Goal: Information Seeking & Learning: Learn about a topic

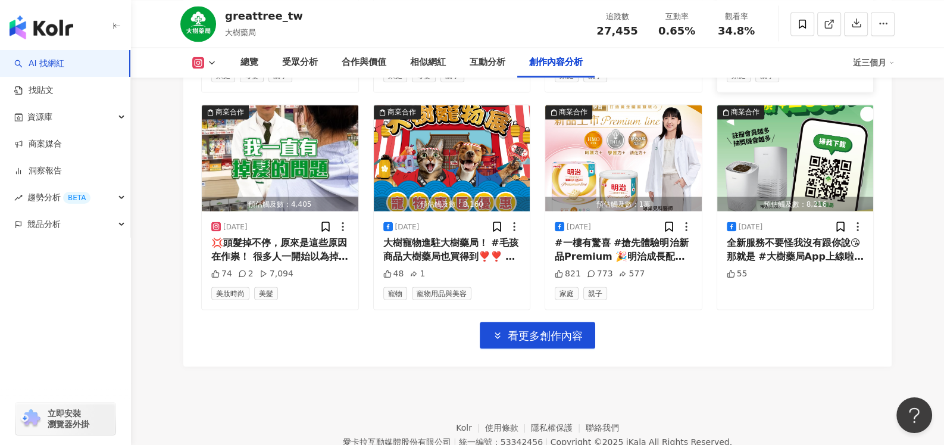
scroll to position [14006, 0]
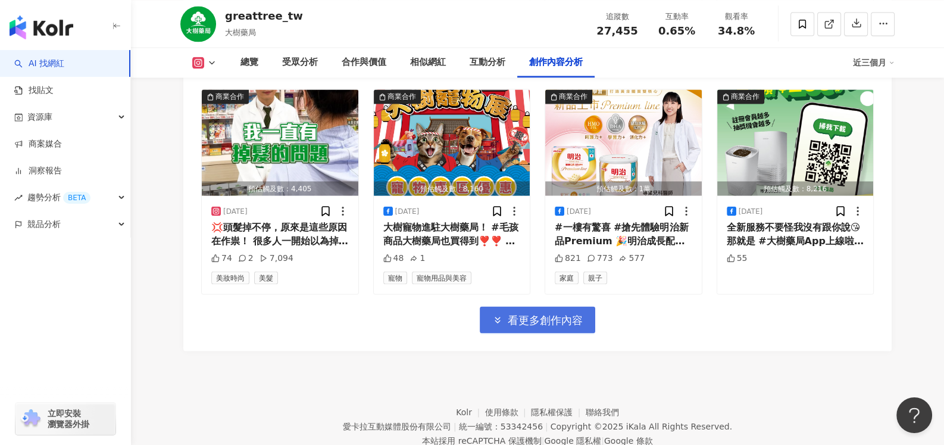
click at [525, 313] on span "看更多創作內容" at bounding box center [545, 319] width 75 height 13
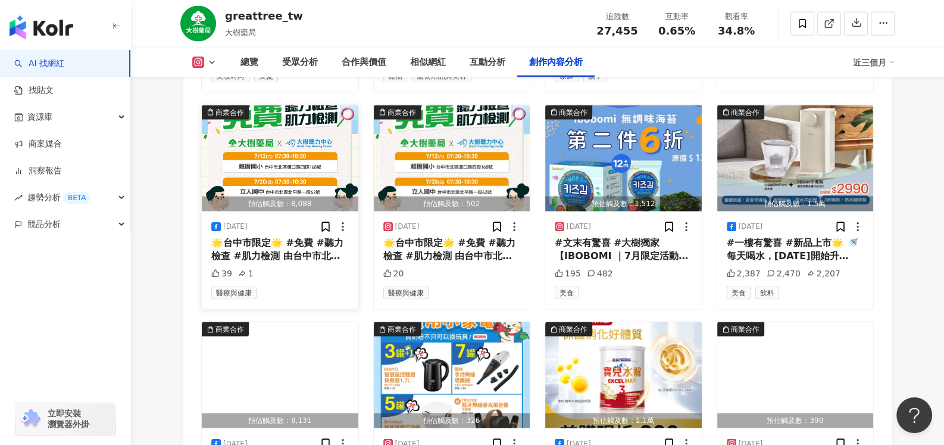
scroll to position [14202, 0]
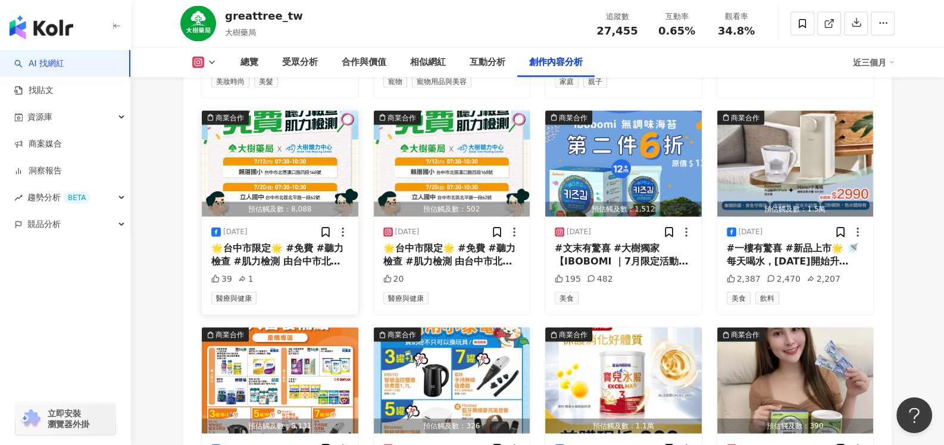
click at [275, 242] on div "🌟台中市限定🌟 #免費 #聽力檢查 #肌力檢測 由台中市北區衛生所主辦的 ⚡[DATE]成人健康檢查⚡場次即將開跑! 現場更有大樹藥局專業人員👩‍⚕️ 與大樹…" at bounding box center [280, 255] width 138 height 27
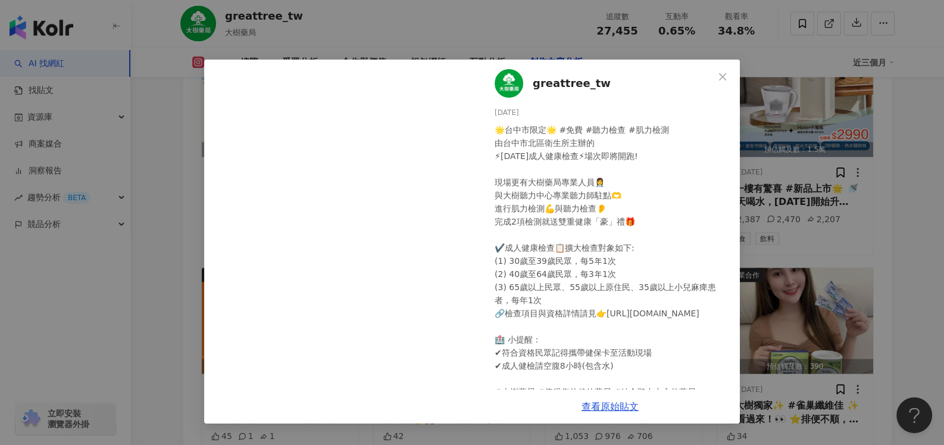
scroll to position [39, 0]
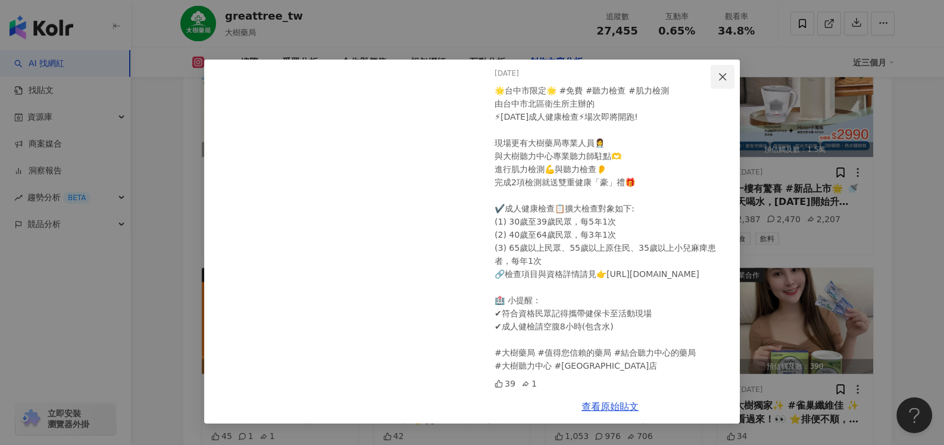
click at [721, 74] on icon "close" at bounding box center [723, 77] width 10 height 10
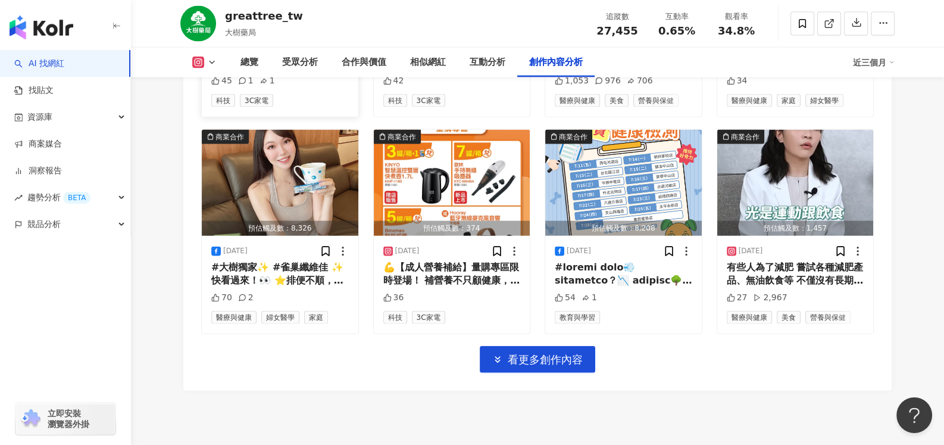
scroll to position [14619, 0]
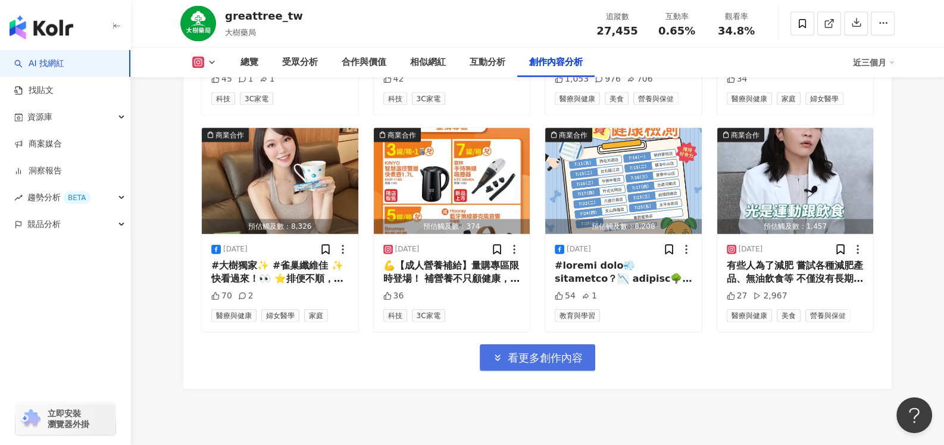
click at [524, 351] on span "看更多創作內容" at bounding box center [545, 357] width 75 height 13
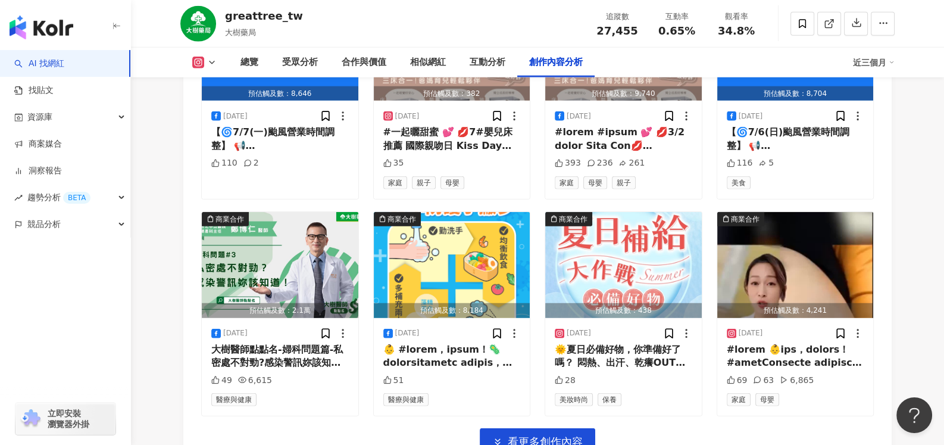
scroll to position [15214, 0]
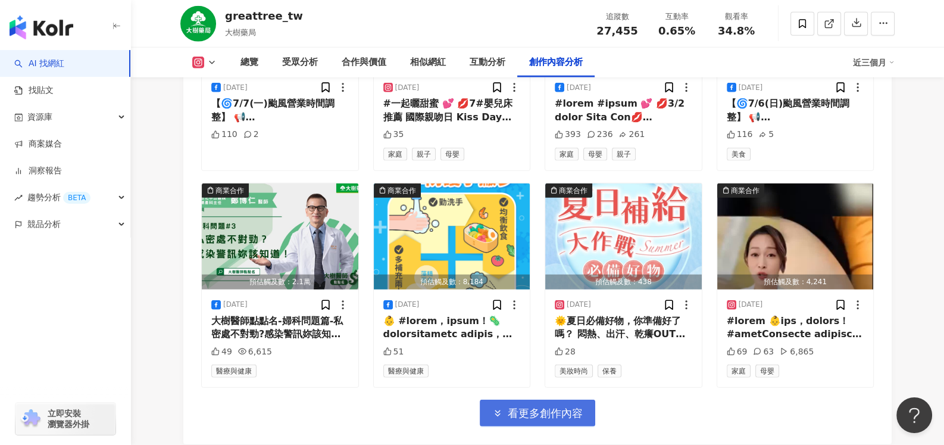
click at [573, 400] on button "看更多創作內容" at bounding box center [538, 413] width 116 height 27
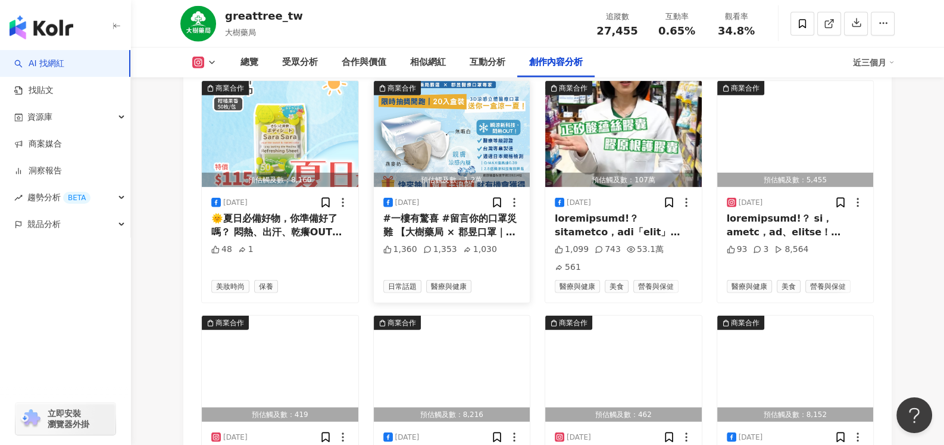
scroll to position [15810, 0]
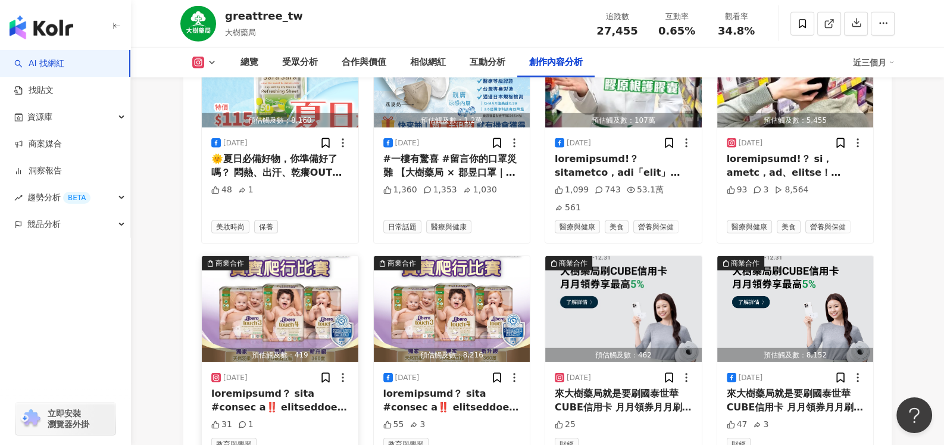
click at [314, 256] on img "button" at bounding box center [280, 309] width 157 height 106
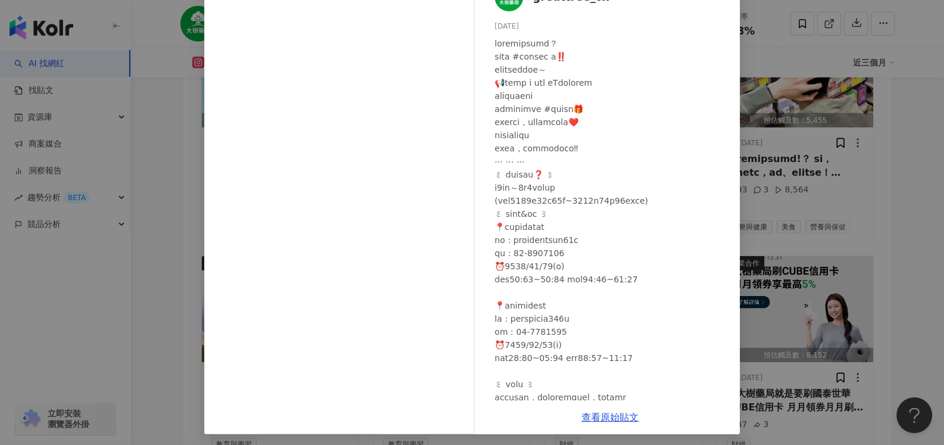
scroll to position [90, 0]
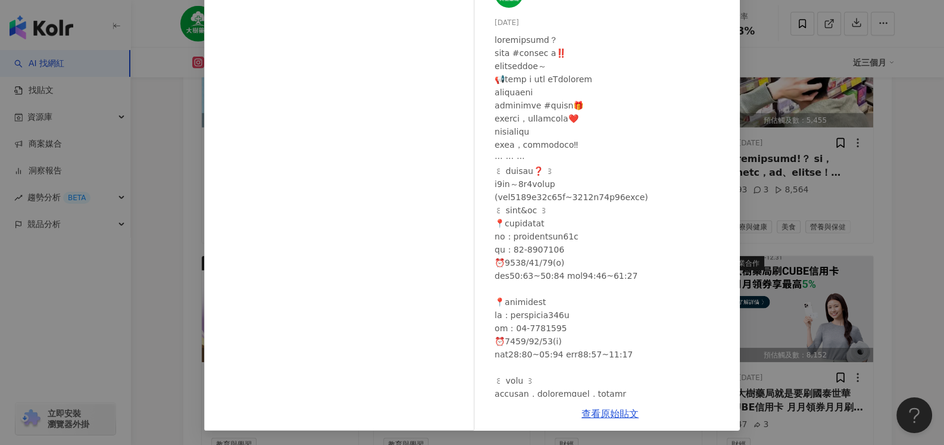
drag, startPoint x: 818, startPoint y: 226, endPoint x: 777, endPoint y: 108, distance: 124.8
click at [818, 226] on div "greattree_tw [DATE] 31 1 查看原始貼文" at bounding box center [472, 222] width 944 height 445
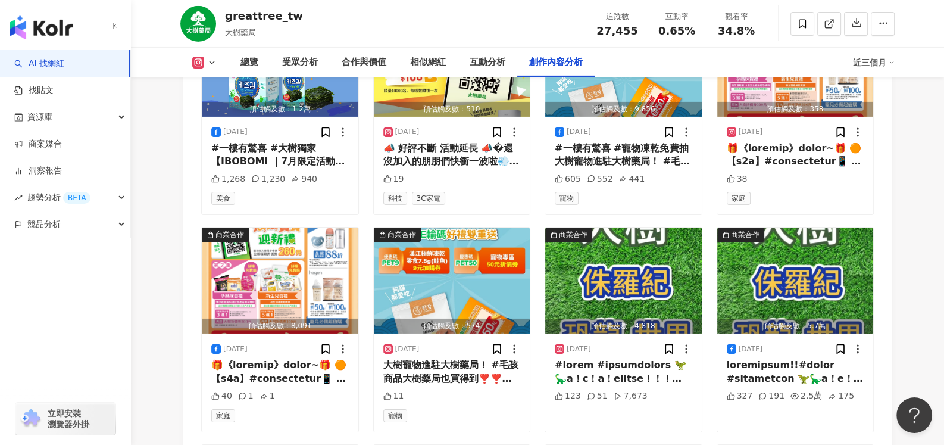
scroll to position [16286, 0]
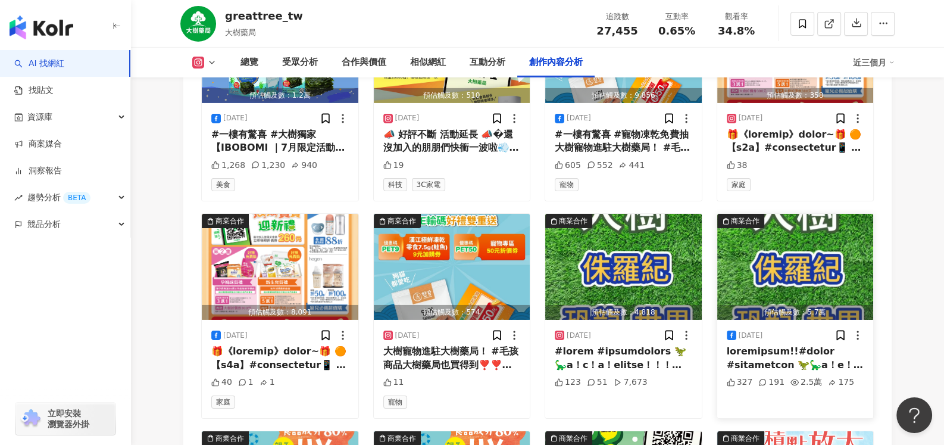
click at [741, 330] on div "[DATE]" at bounding box center [751, 335] width 24 height 10
click at [766, 345] on div at bounding box center [796, 358] width 138 height 27
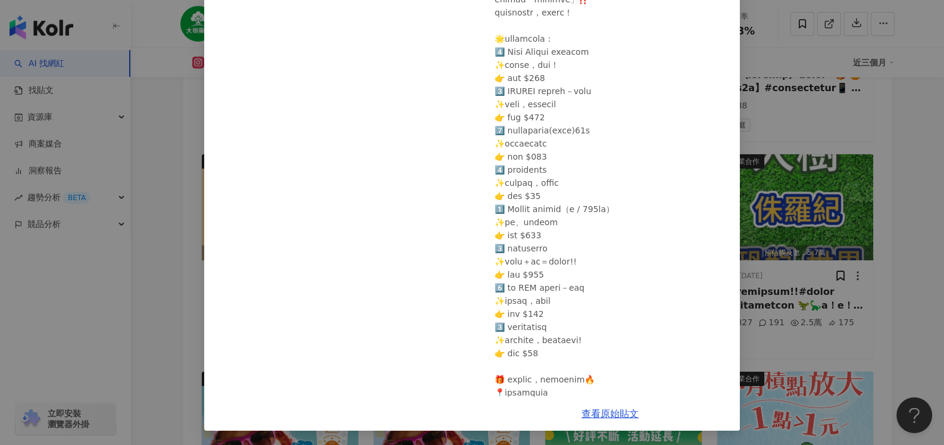
scroll to position [0, 0]
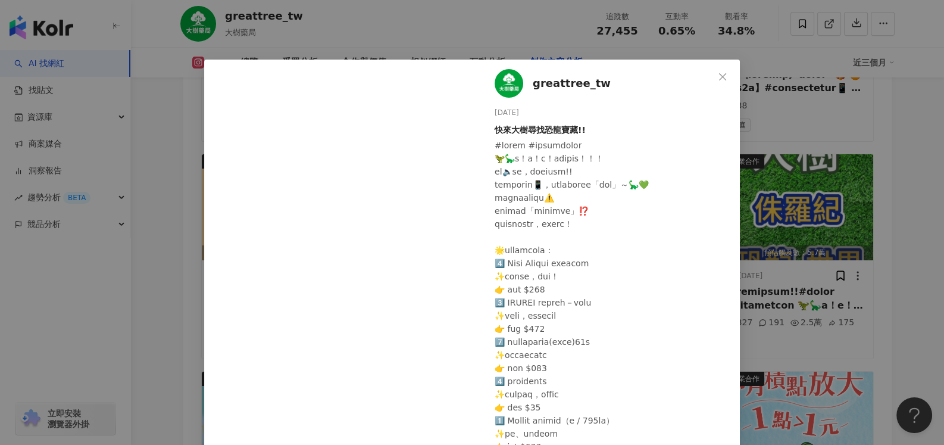
click at [922, 238] on div "greattree_tw [DATE] 快來大樹尋找恐龍寶藏!! 327 191 2.5萬 175 查看原始貼文" at bounding box center [472, 222] width 944 height 445
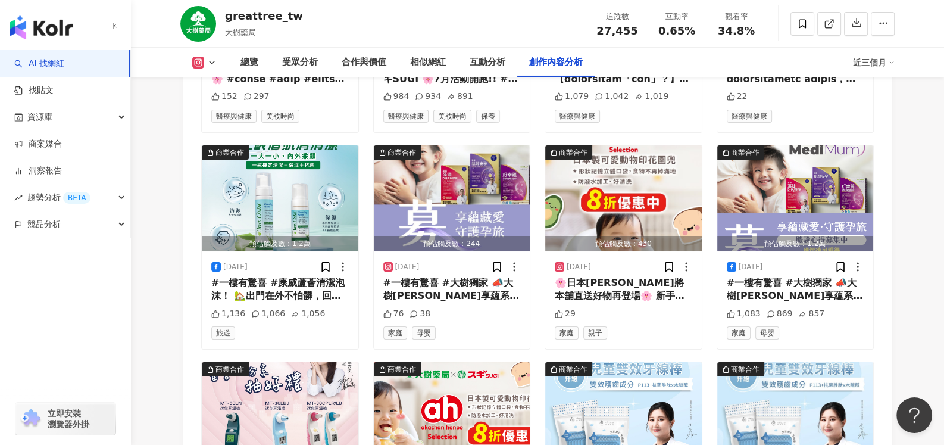
scroll to position [11106, 0]
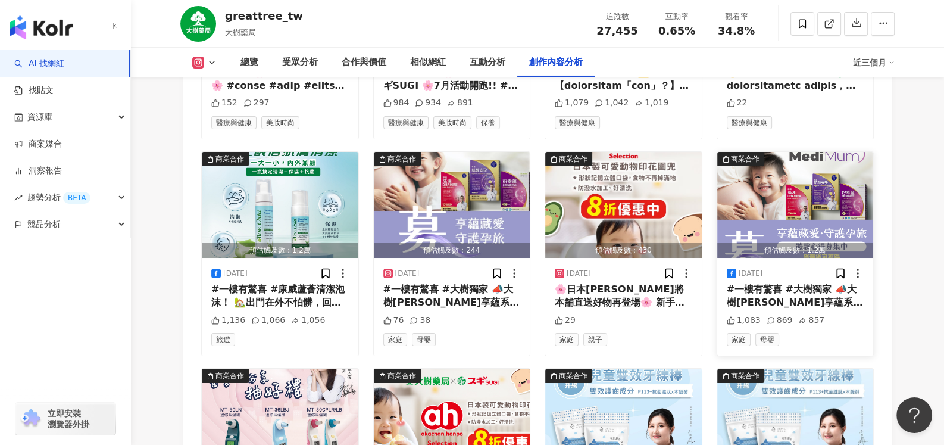
click at [759, 283] on div "#一樓有驚喜 #大樹獨家 📣大樹[PERSON_NAME]享蘊系列 🌸 孕媽咪體驗文案募集中 🌸 懷孕的你, 還在尋找合適的保健商品嗎? {常春藤享蘊系列保健…" at bounding box center [796, 296] width 138 height 27
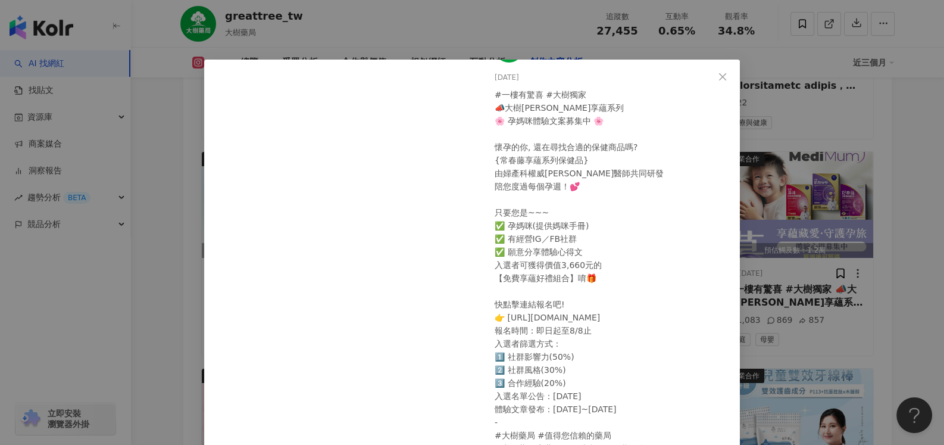
scroll to position [54, 0]
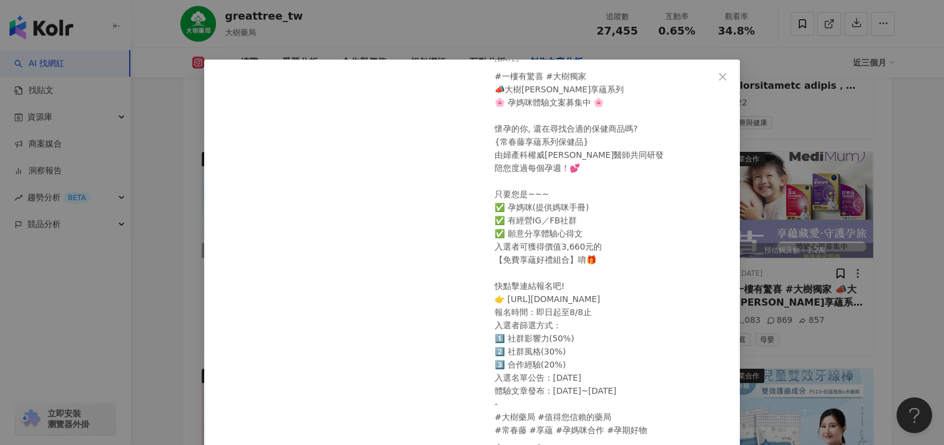
click at [915, 160] on div "greattree_tw [DATE] #一樓有驚喜 #大樹獨家 📣大樹[PERSON_NAME]蘊系列 🌸 孕媽咪體驗文案募集中 🌸 懷孕的你, 還在尋找合…" at bounding box center [472, 222] width 944 height 445
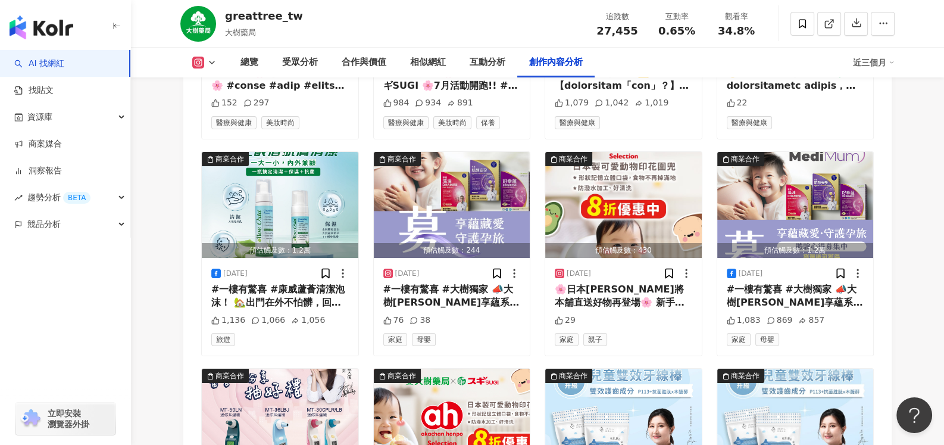
click at [717, 77] on div "總覽 受眾分析 合作與價值 相似網紅 互動分析 創作內容分析" at bounding box center [541, 63] width 625 height 30
click at [859, 267] on icon at bounding box center [858, 273] width 12 height 12
click at [419, 269] on div "[DATE]" at bounding box center [407, 274] width 24 height 10
click at [445, 283] on div "#一樓有驚喜 #大樹獨家 📣大樹[PERSON_NAME]享蘊系列 🌸 孕媽咪體驗文案募集中 🌸 懷孕的你, 還在尋找合適的保健商品嗎? {常春藤享蘊系列保健…" at bounding box center [452, 296] width 138 height 27
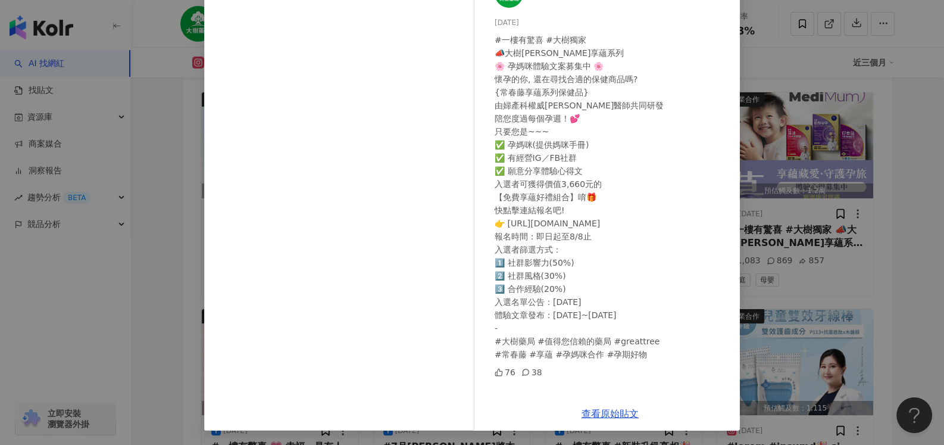
scroll to position [0, 0]
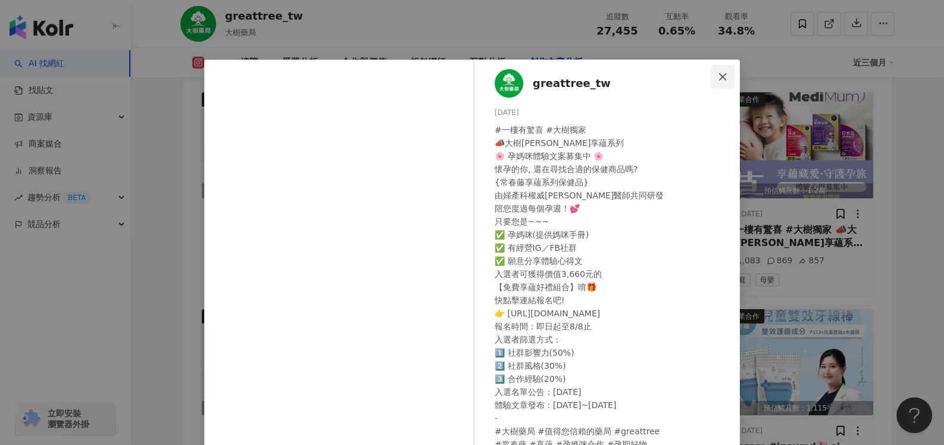
click at [720, 82] on button "Close" at bounding box center [723, 77] width 24 height 24
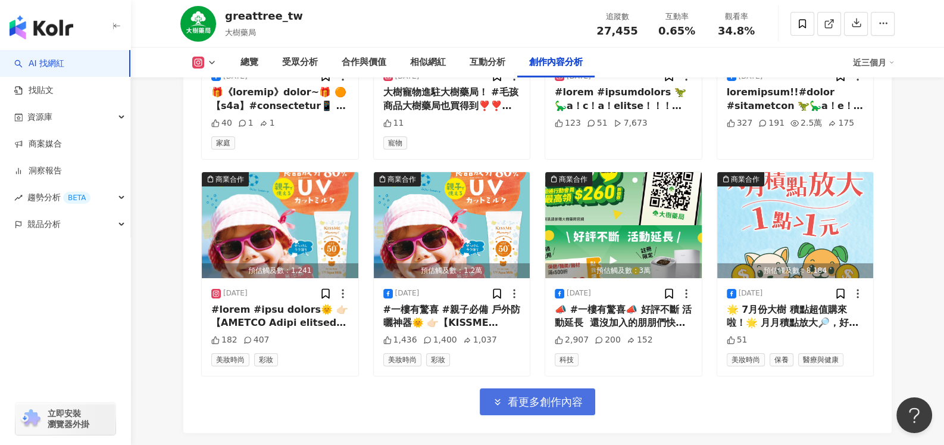
scroll to position [16485, 0]
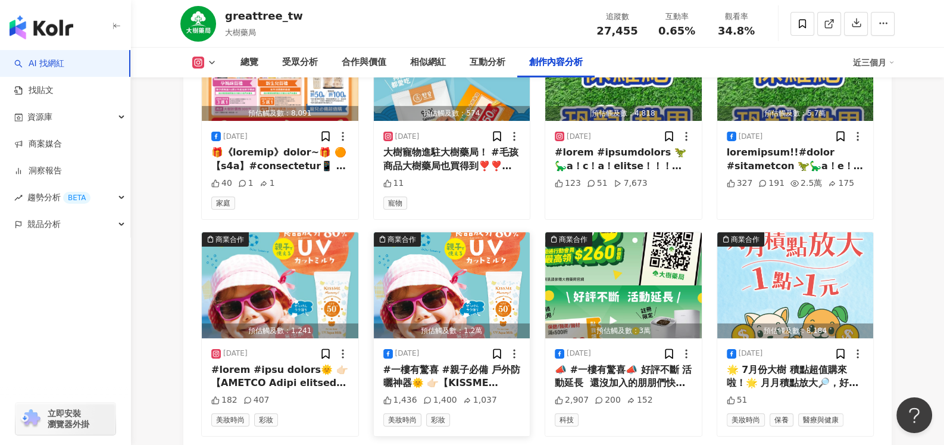
click at [462, 363] on div "#一樓有驚喜 #親子必備 戶外防曬神器🌞 👉🏻【KISSME Mommy 親子防水防曬乳】 陽光再強也不怕🔥 讓您和孩子安心奔跑在陽光下✨ 🌟80%食品級安全…" at bounding box center [452, 376] width 138 height 27
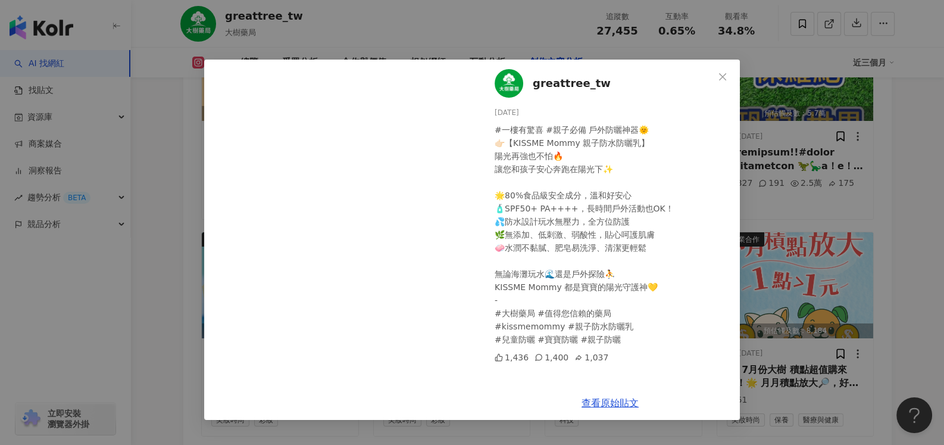
scroll to position [16604, 0]
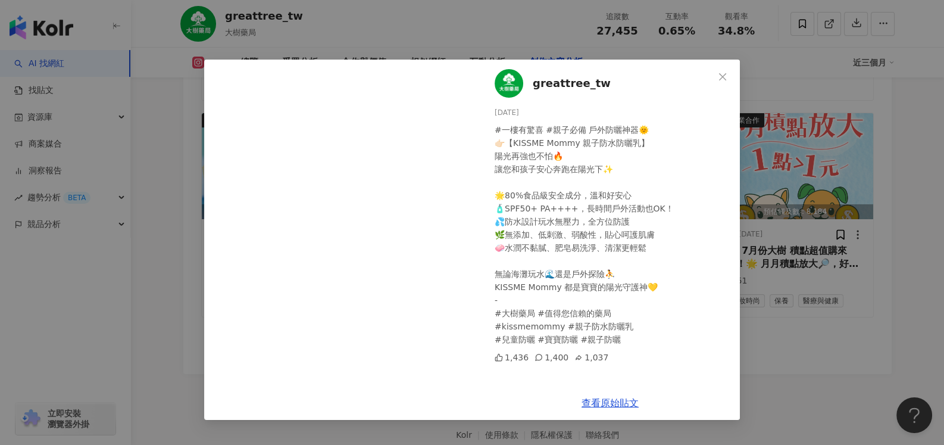
click at [875, 202] on div "greattree_tw [DATE] #一樓有驚喜 #親子必備 戶外防曬神器🌞 👉🏻【KISSME Mommy 親子防水防曬乳】 陽光再強也不怕🔥 讓您和孩…" at bounding box center [472, 222] width 944 height 445
click at [722, 73] on div "總覽 受眾分析 合作與價值 相似網紅 互動分析 創作內容分析" at bounding box center [541, 63] width 625 height 30
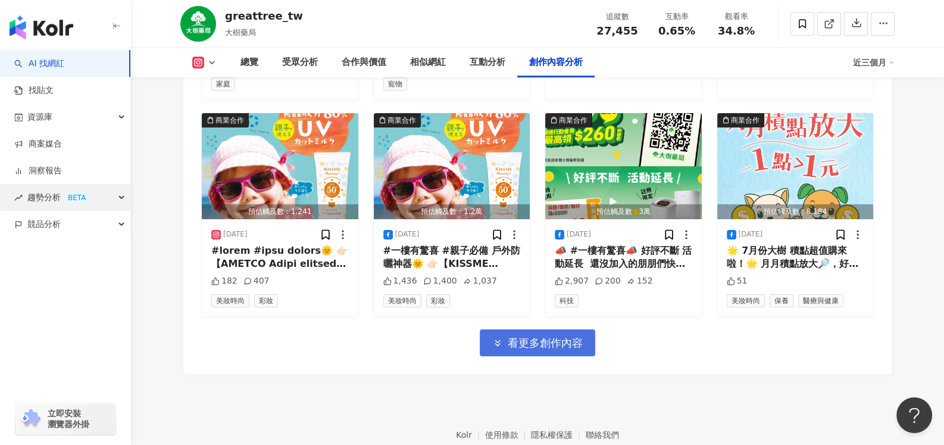
click at [120, 198] on icon "button" at bounding box center [123, 198] width 6 height 0
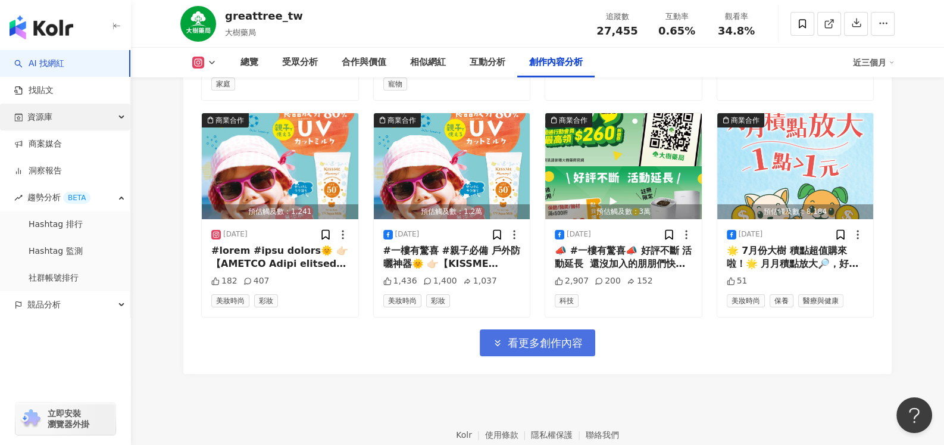
click at [85, 116] on div "資源庫" at bounding box center [65, 117] width 130 height 27
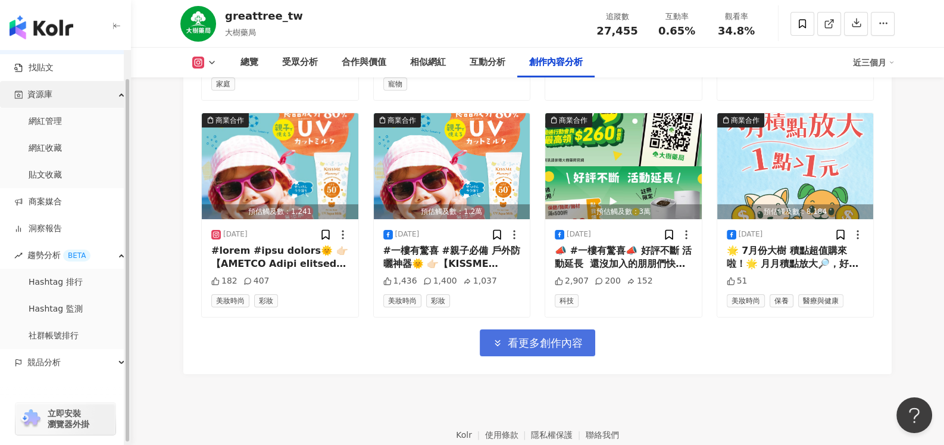
scroll to position [32, 0]
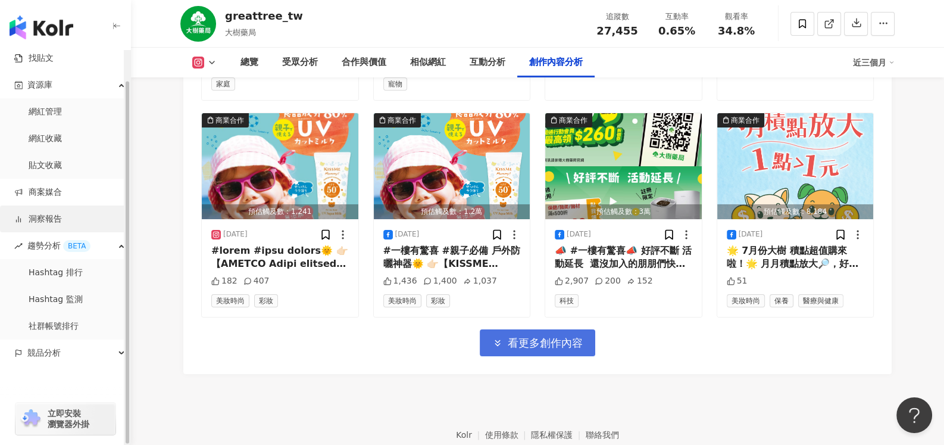
click at [33, 221] on link "洞察報告" at bounding box center [38, 219] width 48 height 12
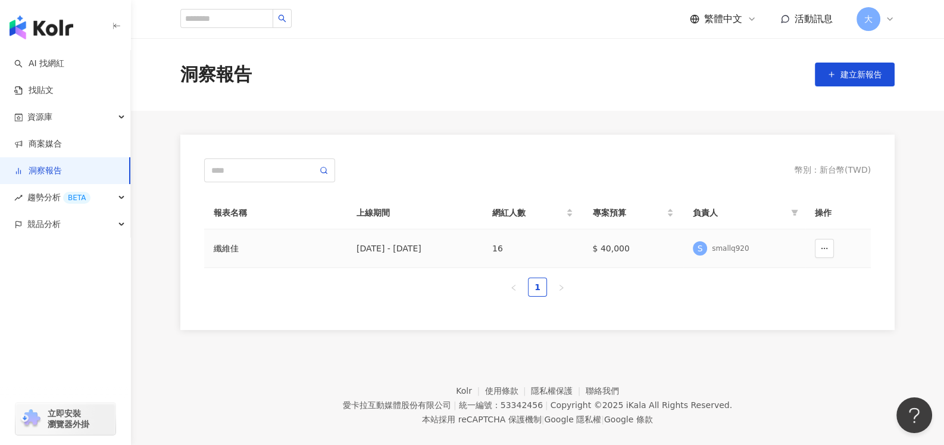
click at [231, 247] on div "纖維佳" at bounding box center [276, 248] width 124 height 13
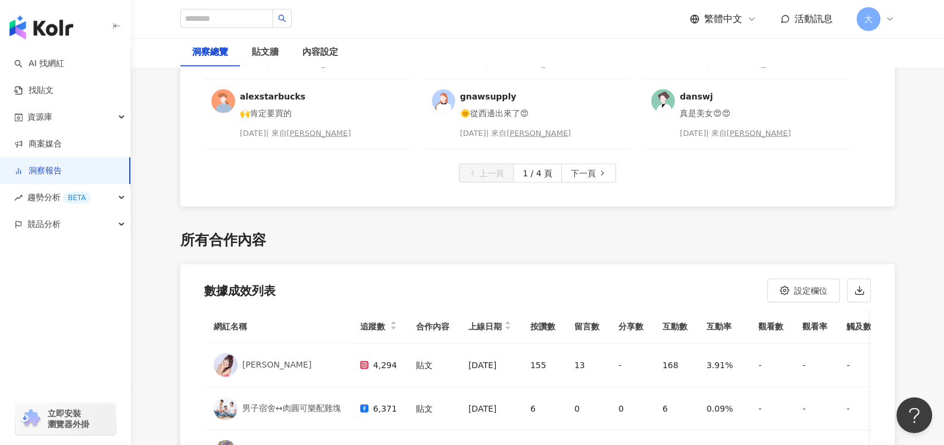
scroll to position [3184, 0]
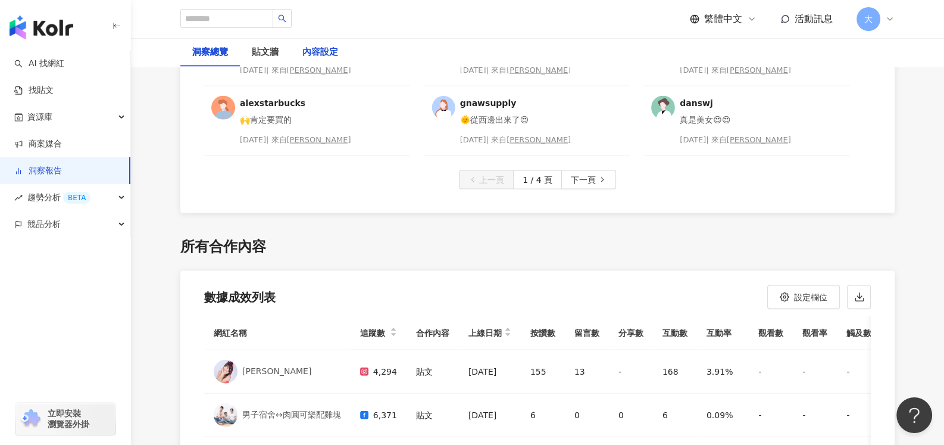
click at [326, 47] on div "內容設定" at bounding box center [320, 52] width 36 height 14
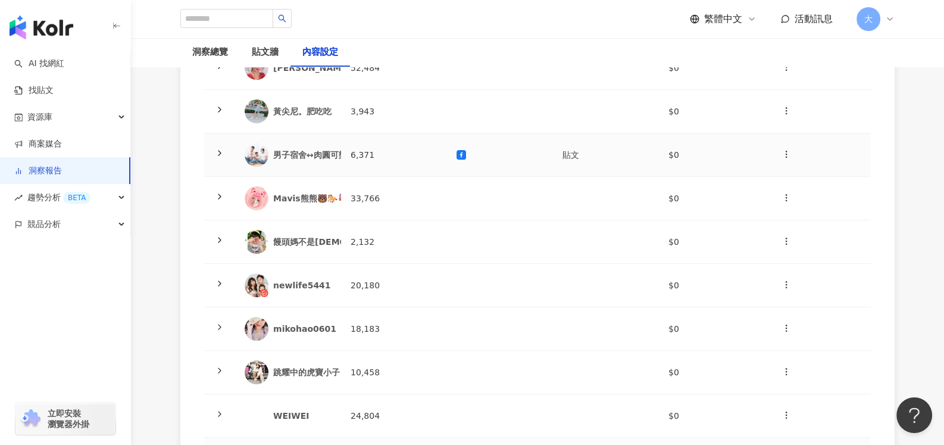
scroll to position [417, 0]
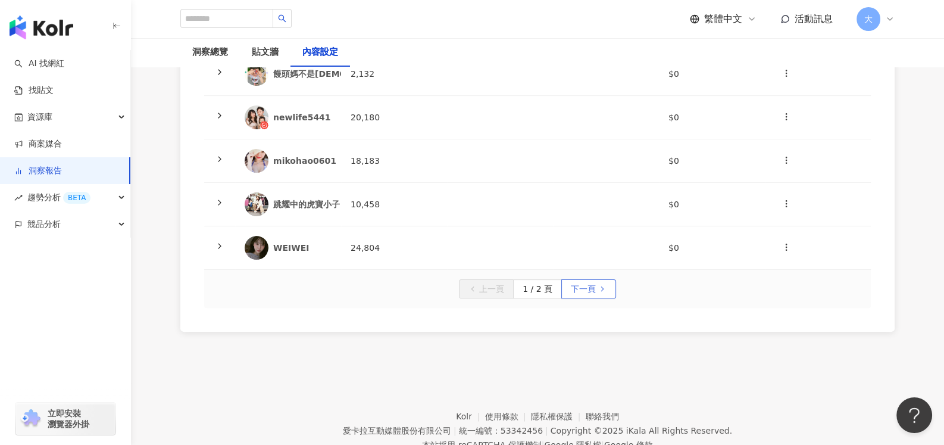
click at [578, 286] on span "下一頁" at bounding box center [583, 289] width 25 height 19
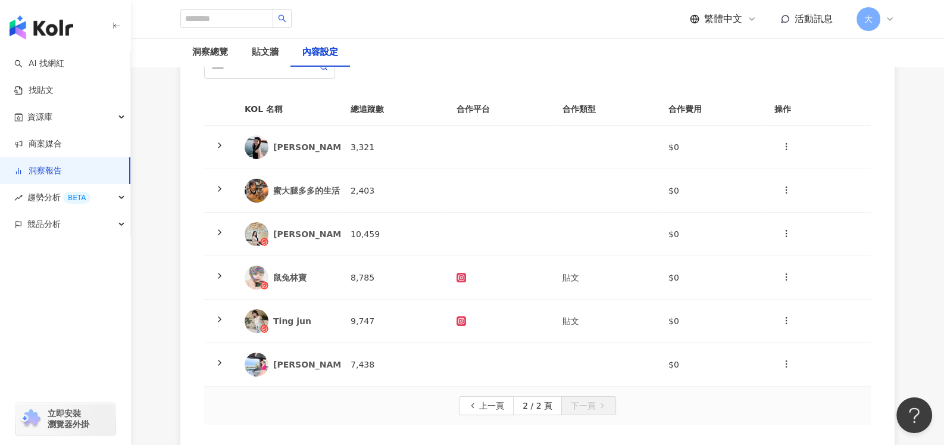
scroll to position [106, 0]
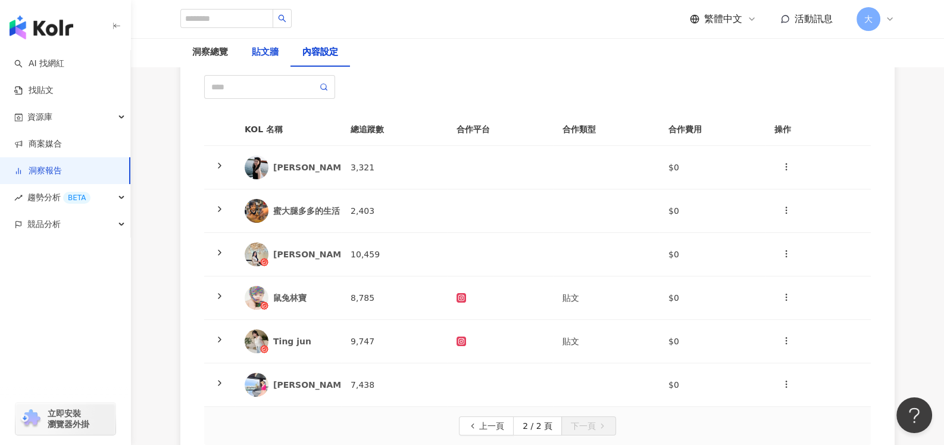
click at [265, 51] on div "貼文牆" at bounding box center [265, 52] width 27 height 14
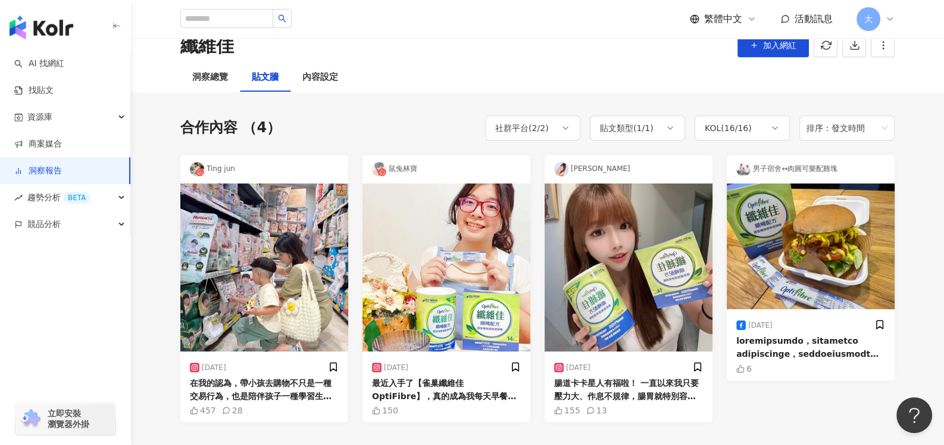
scroll to position [59, 0]
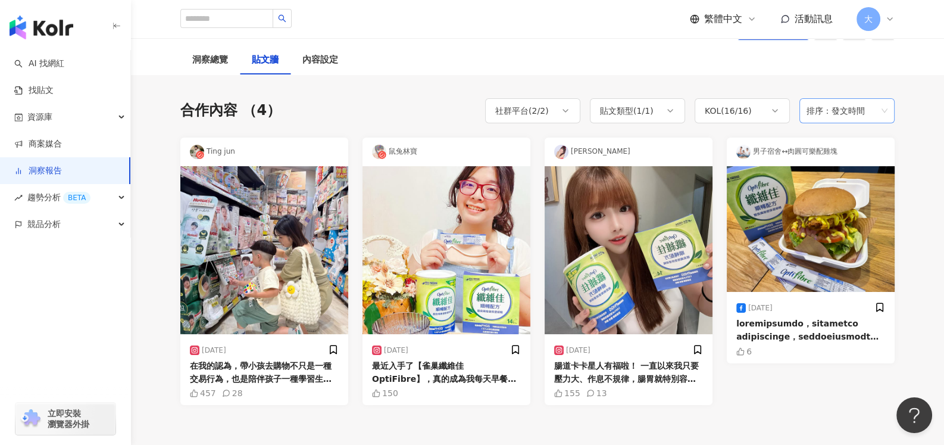
click at [866, 107] on span "排序：發文時間" at bounding box center [847, 110] width 81 height 23
click at [202, 70] on div "洞察總覽" at bounding box center [210, 60] width 60 height 29
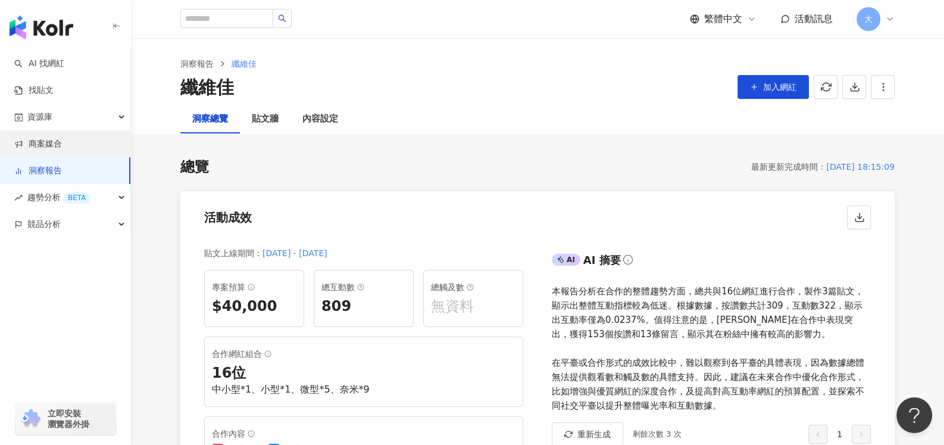
click at [62, 138] on link "商案媒合" at bounding box center [38, 144] width 48 height 12
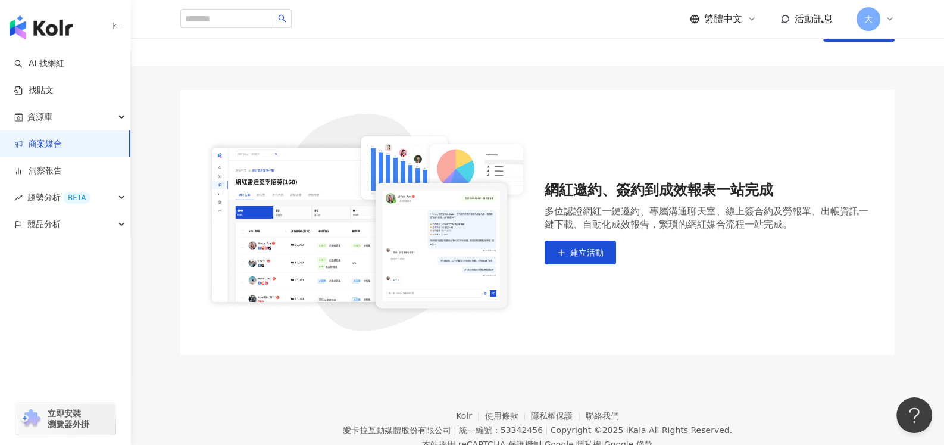
scroll to position [87, 0]
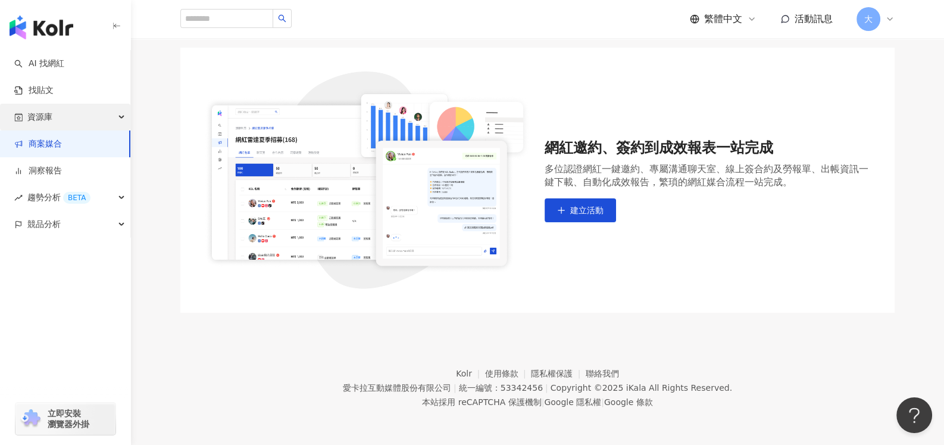
click at [60, 125] on div "資源庫" at bounding box center [65, 117] width 130 height 27
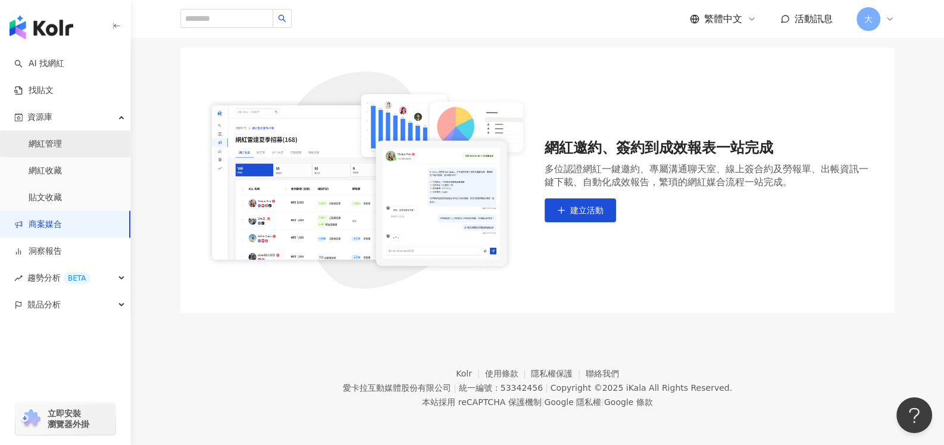
click at [60, 146] on link "網紅管理" at bounding box center [45, 144] width 33 height 12
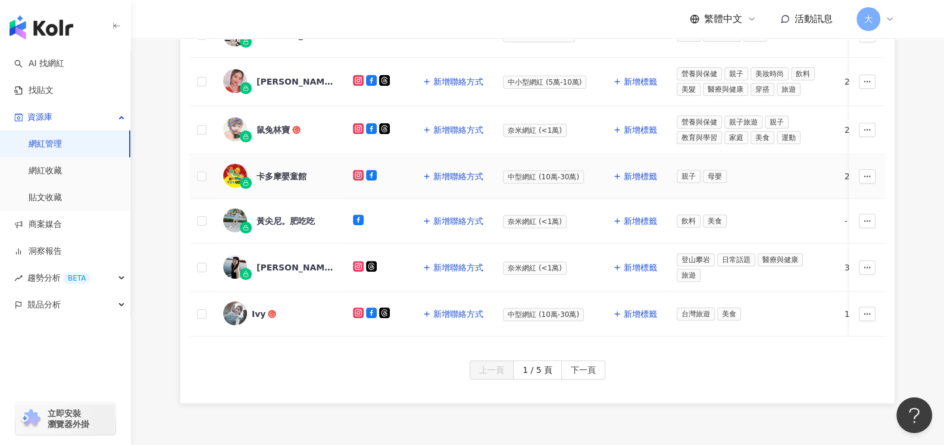
scroll to position [655, 0]
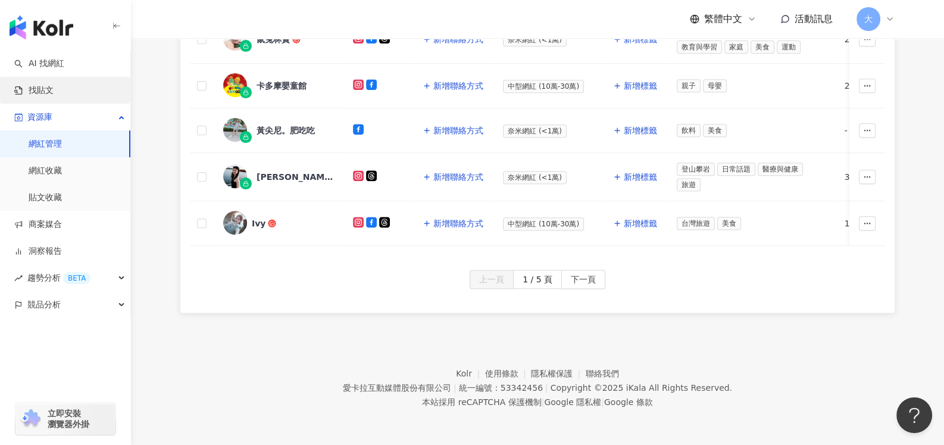
click at [43, 91] on link "找貼文" at bounding box center [33, 91] width 39 height 12
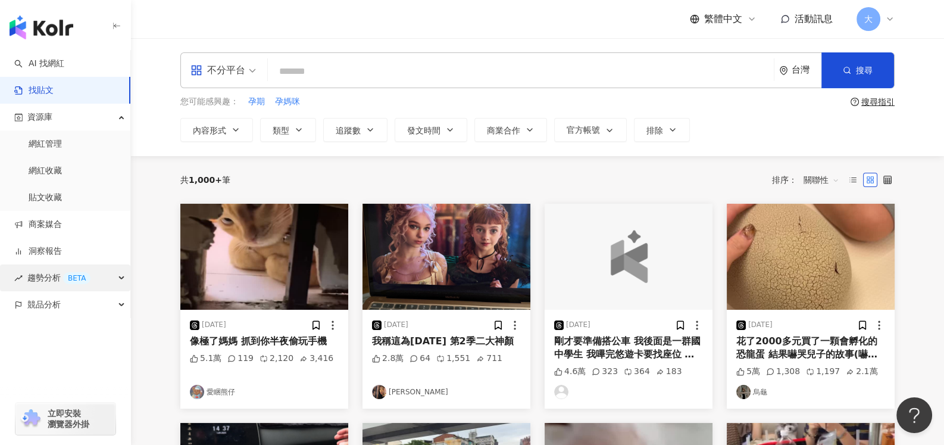
click at [119, 280] on div "趨勢分析 BETA" at bounding box center [65, 277] width 130 height 27
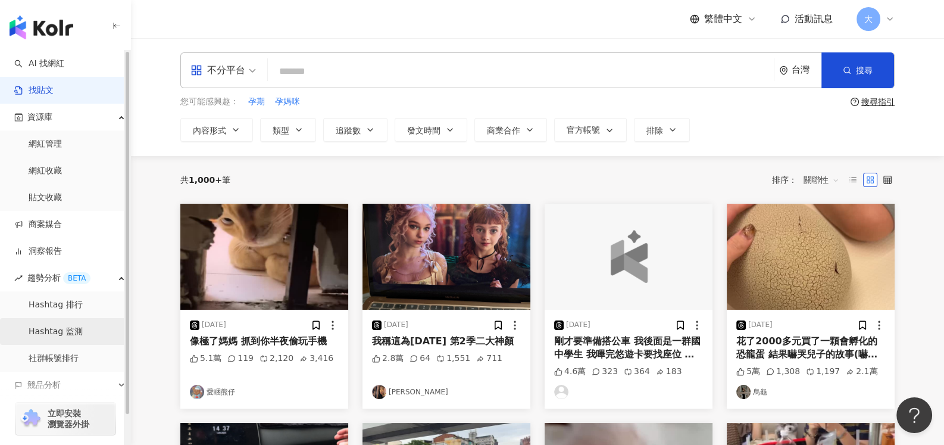
click at [55, 330] on link "Hashtag 監測" at bounding box center [56, 332] width 54 height 12
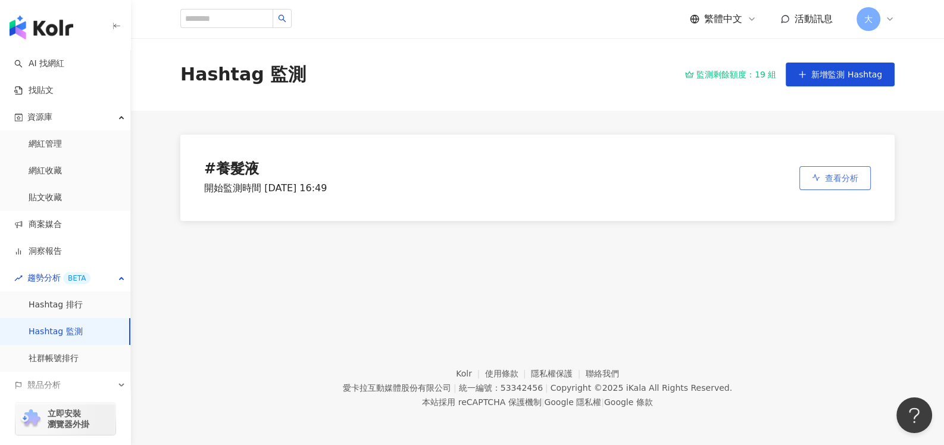
click at [852, 170] on button "查看分析" at bounding box center [835, 178] width 71 height 24
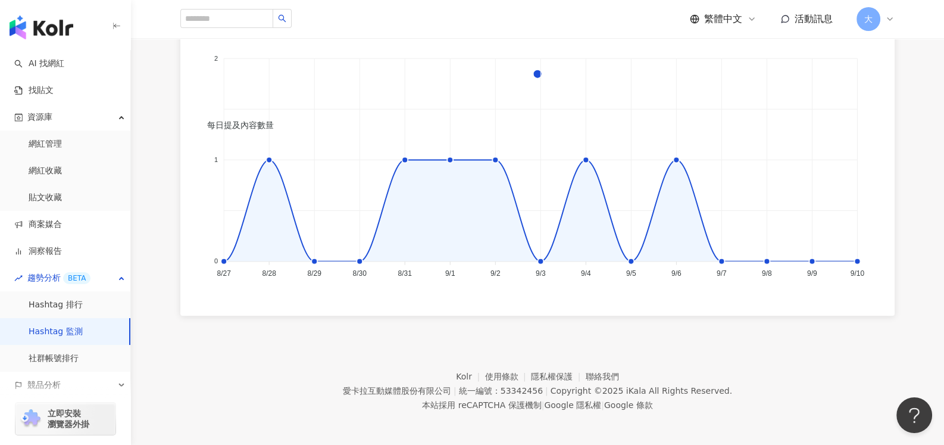
scroll to position [902, 0]
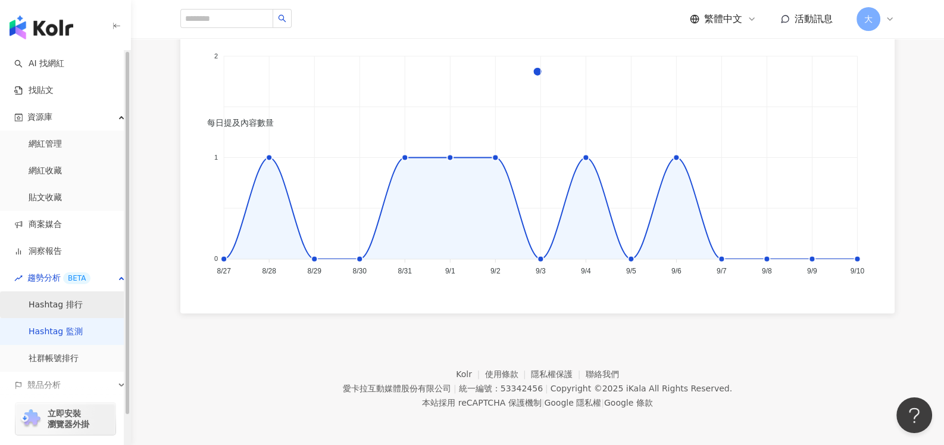
click at [71, 305] on link "Hashtag 排行" at bounding box center [56, 305] width 54 height 12
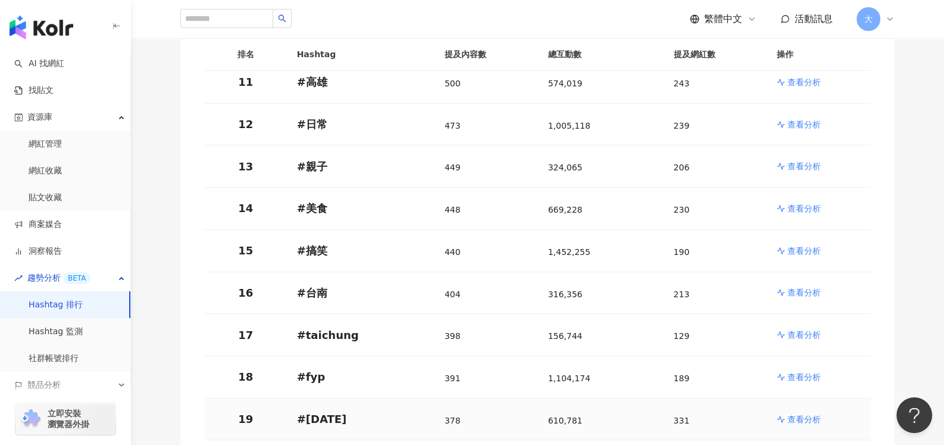
scroll to position [774, 0]
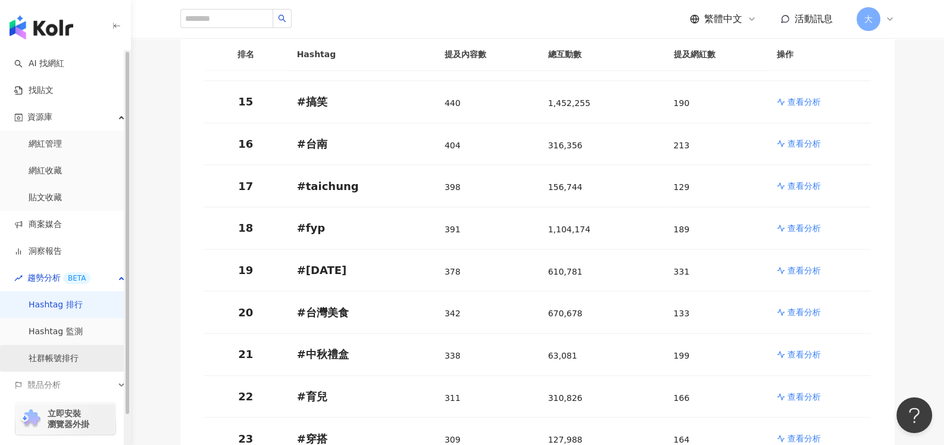
click at [65, 358] on link "社群帳號排行" at bounding box center [54, 358] width 50 height 12
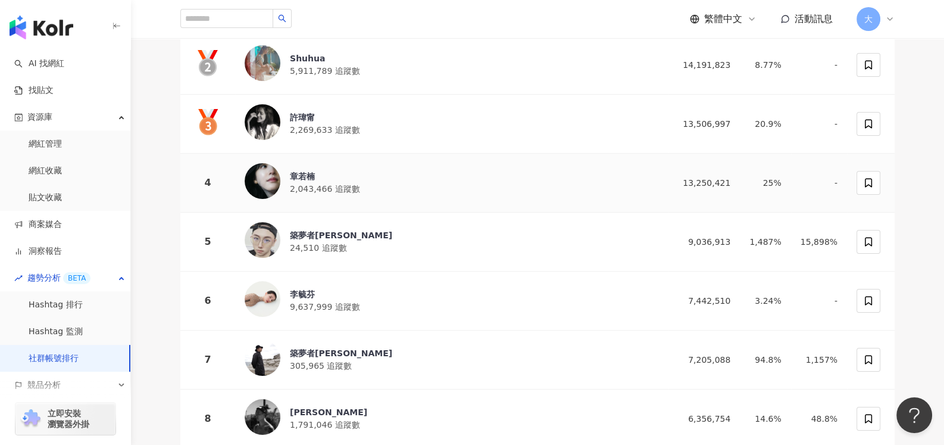
scroll to position [297, 0]
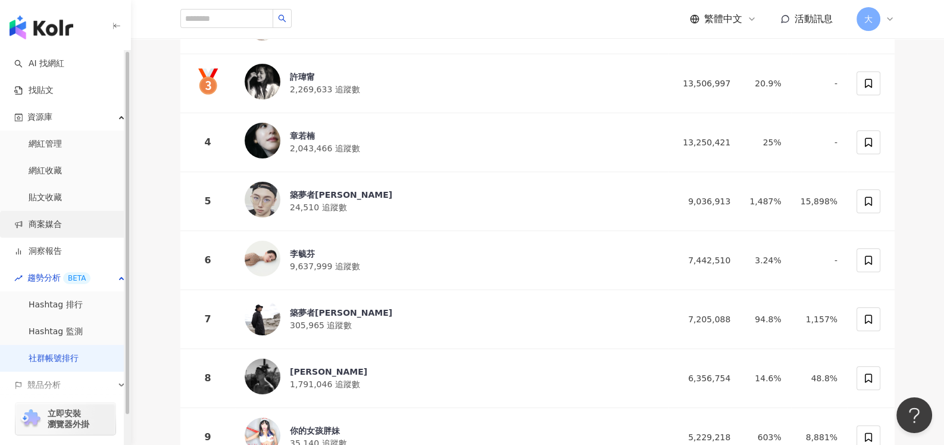
click at [48, 227] on link "商案媒合" at bounding box center [38, 225] width 48 height 12
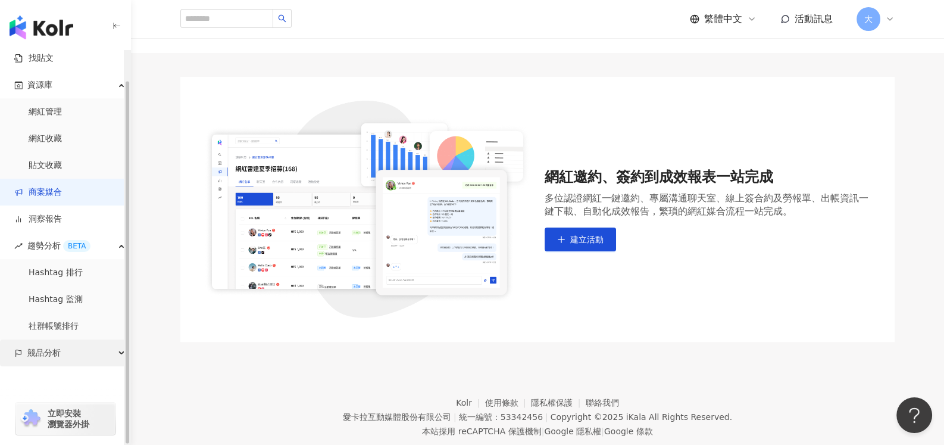
scroll to position [87, 0]
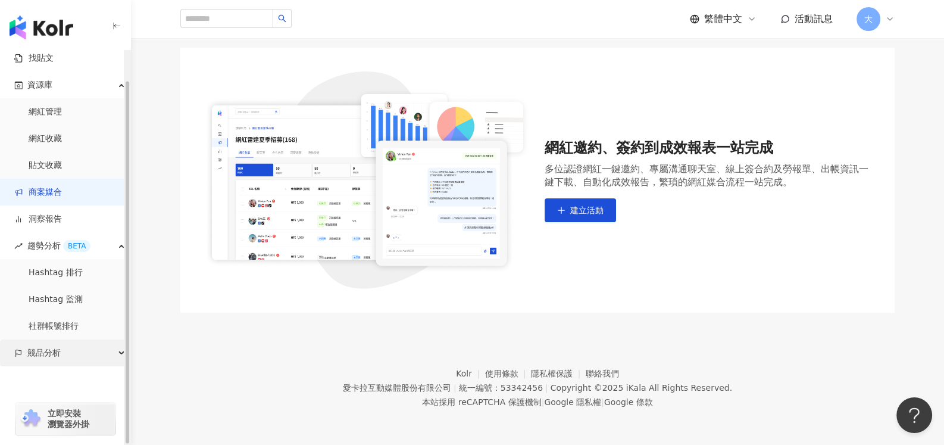
click at [42, 353] on span "競品分析" at bounding box center [43, 352] width 33 height 27
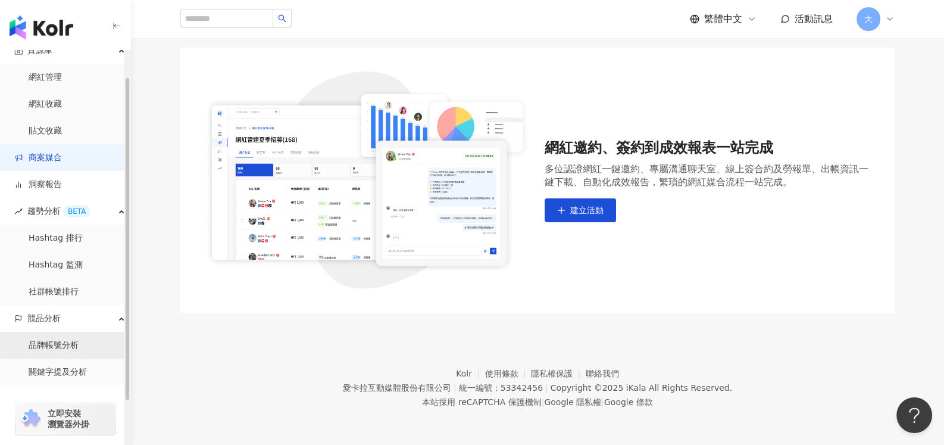
scroll to position [86, 0]
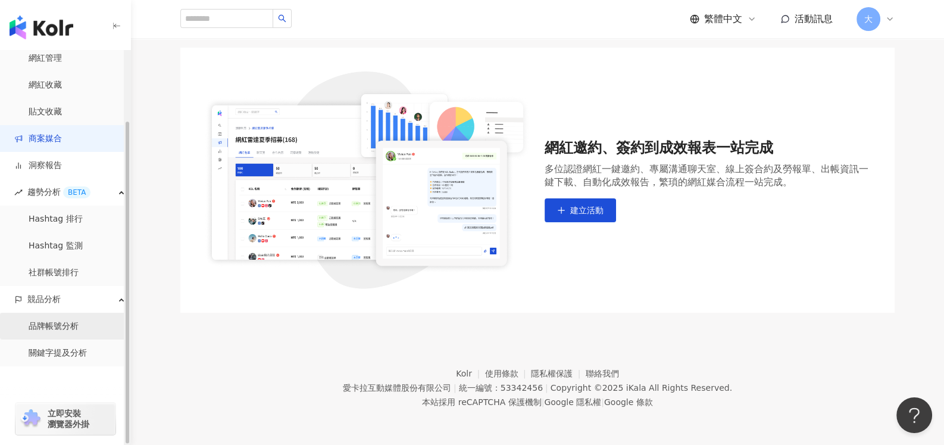
click at [63, 323] on link "品牌帳號分析" at bounding box center [54, 326] width 50 height 12
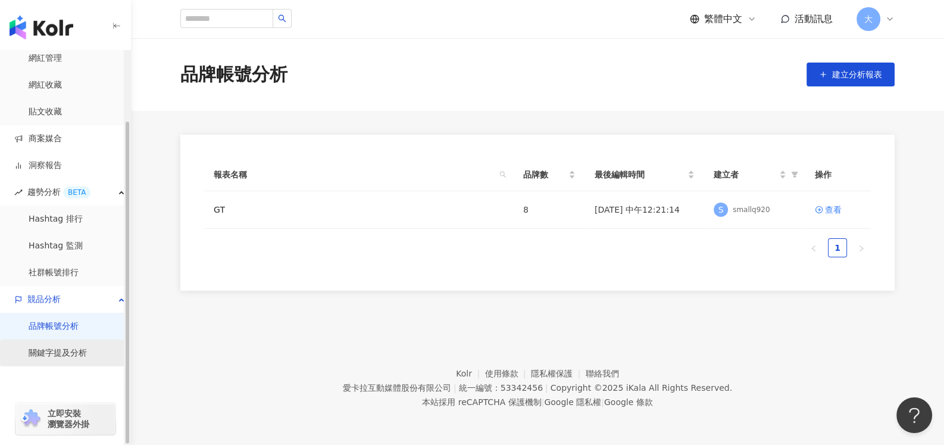
click at [67, 359] on link "關鍵字提及分析" at bounding box center [58, 353] width 58 height 12
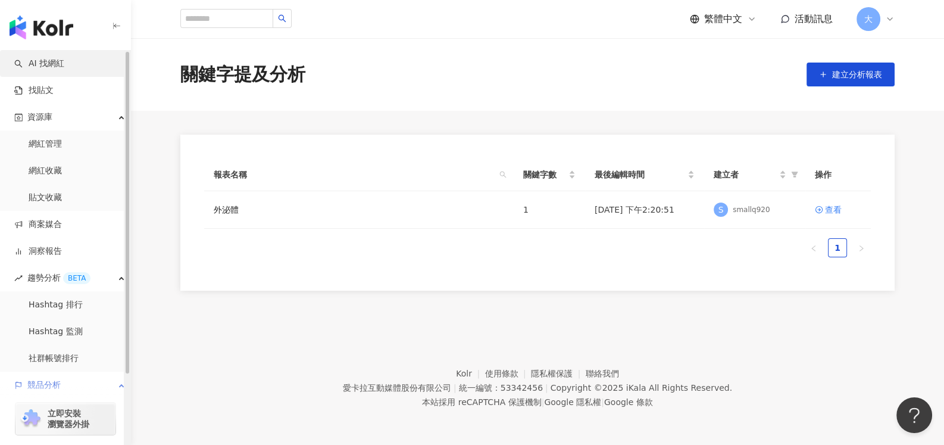
click at [55, 70] on link "AI 找網紅" at bounding box center [39, 64] width 50 height 12
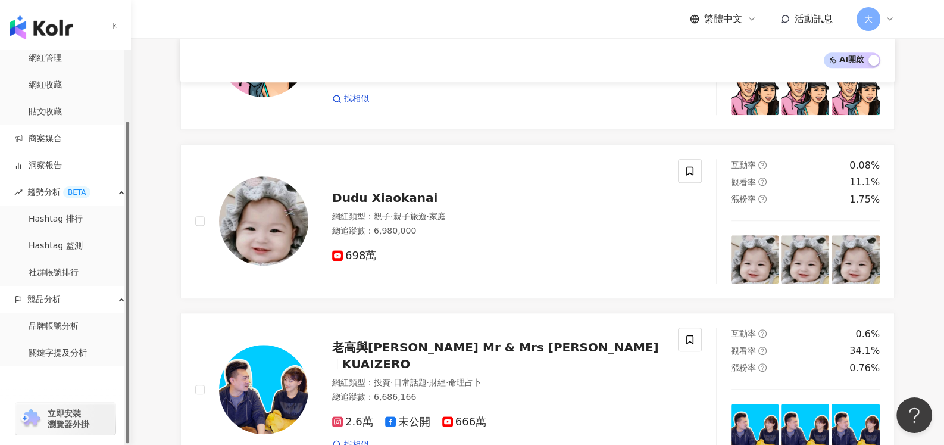
scroll to position [1247, 0]
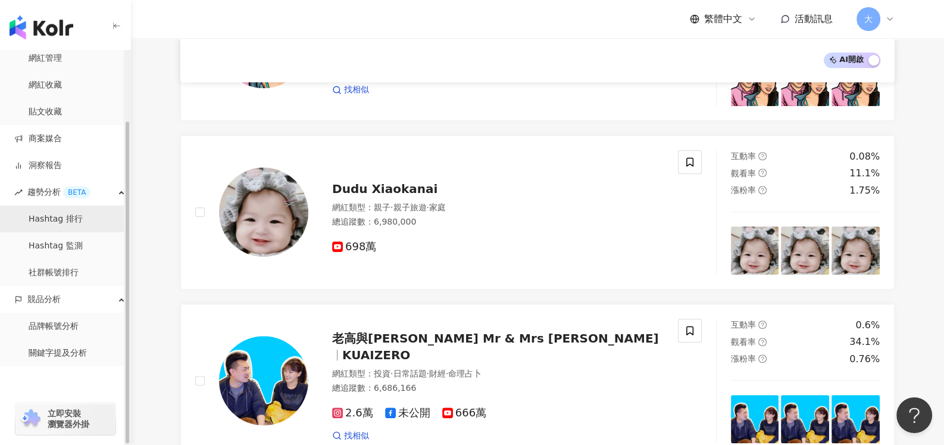
click at [63, 220] on link "Hashtag 排行" at bounding box center [56, 219] width 54 height 12
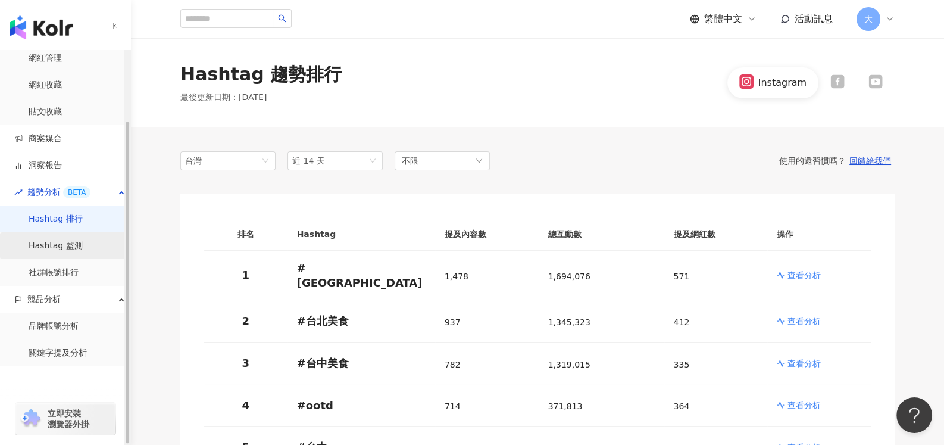
click at [63, 252] on link "Hashtag 監測" at bounding box center [56, 246] width 54 height 12
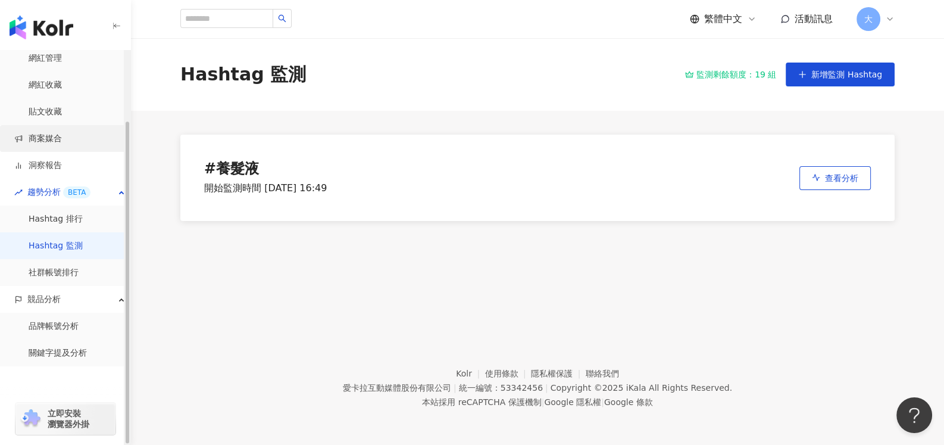
click at [62, 135] on link "商案媒合" at bounding box center [38, 139] width 48 height 12
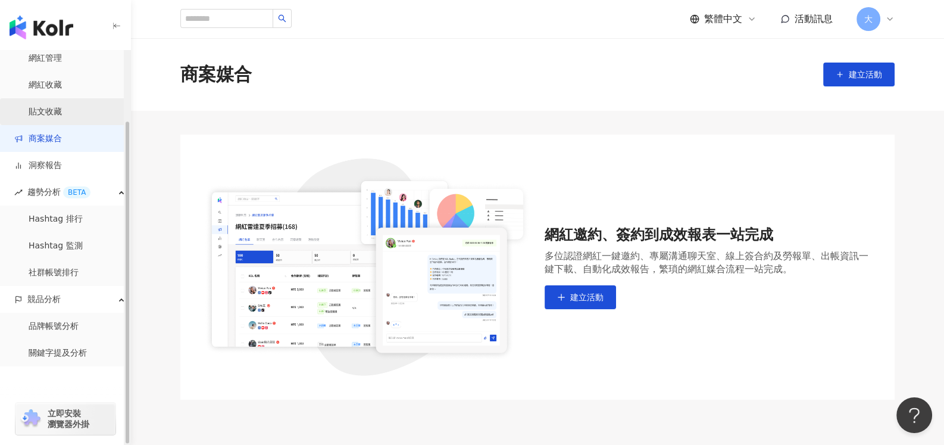
click at [62, 113] on link "貼文收藏" at bounding box center [45, 112] width 33 height 12
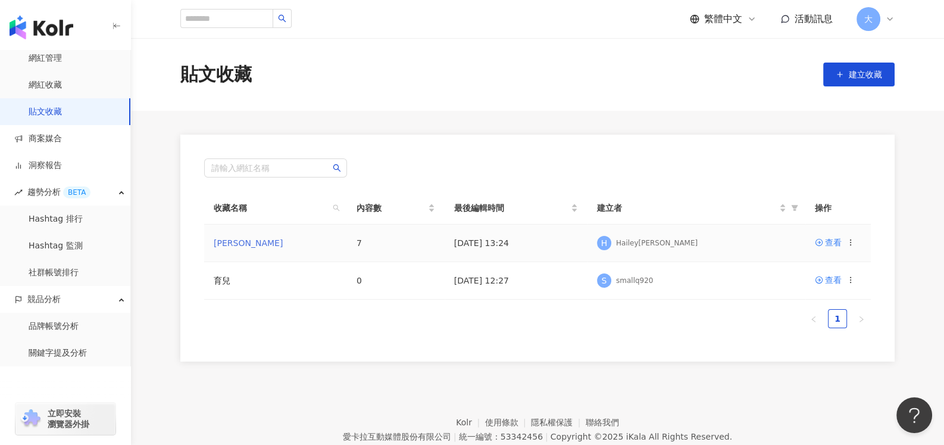
click at [220, 239] on link "[PERSON_NAME]" at bounding box center [248, 243] width 69 height 10
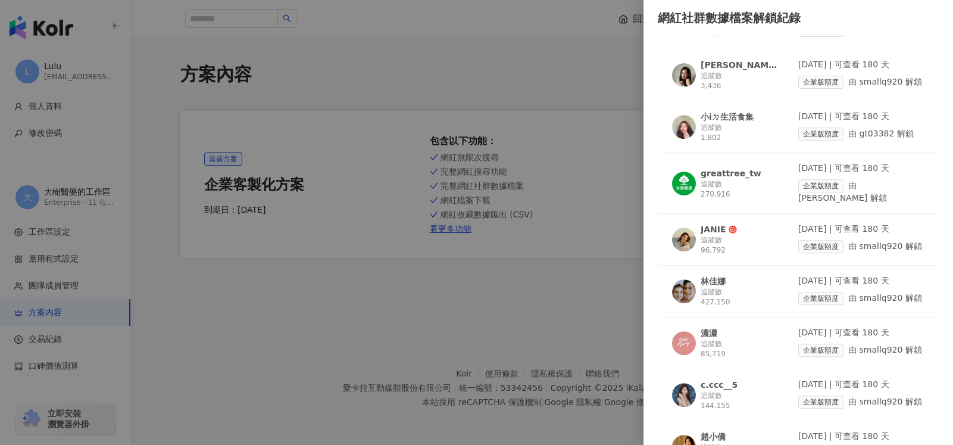
scroll to position [526, 0]
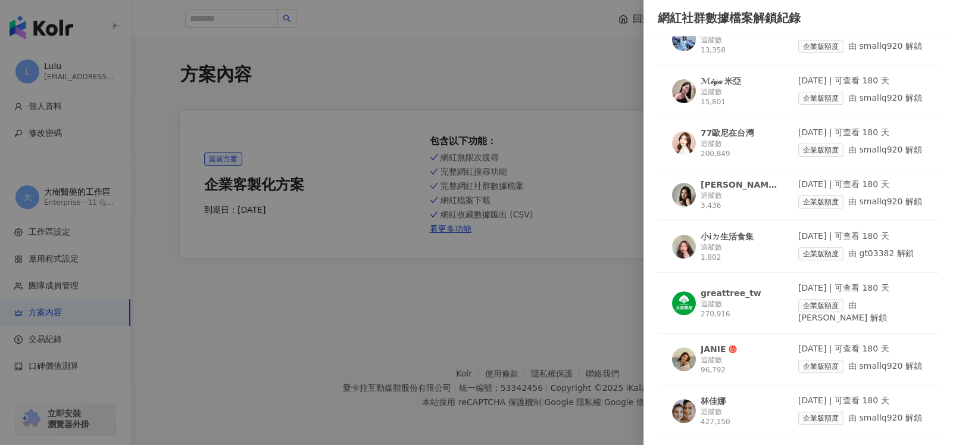
click at [744, 129] on div "77歐尼在台灣" at bounding box center [727, 133] width 53 height 12
click at [724, 287] on div "greattree_tw" at bounding box center [731, 293] width 61 height 12
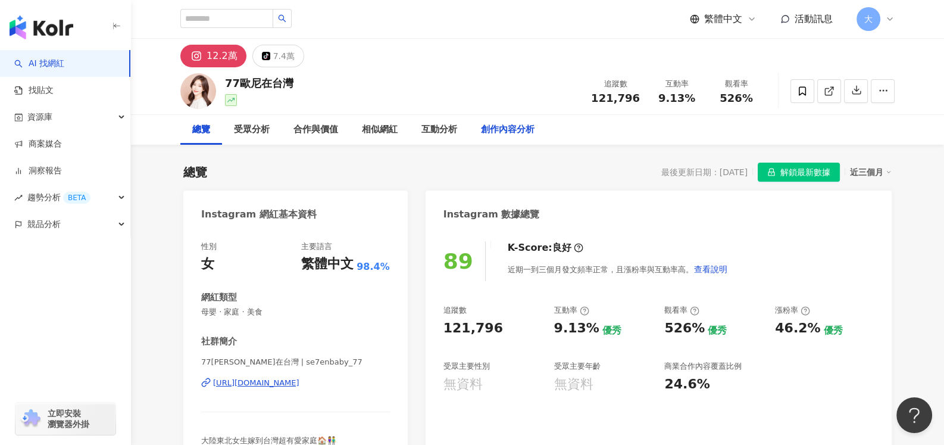
click at [518, 127] on div "創作內容分析" at bounding box center [508, 130] width 54 height 14
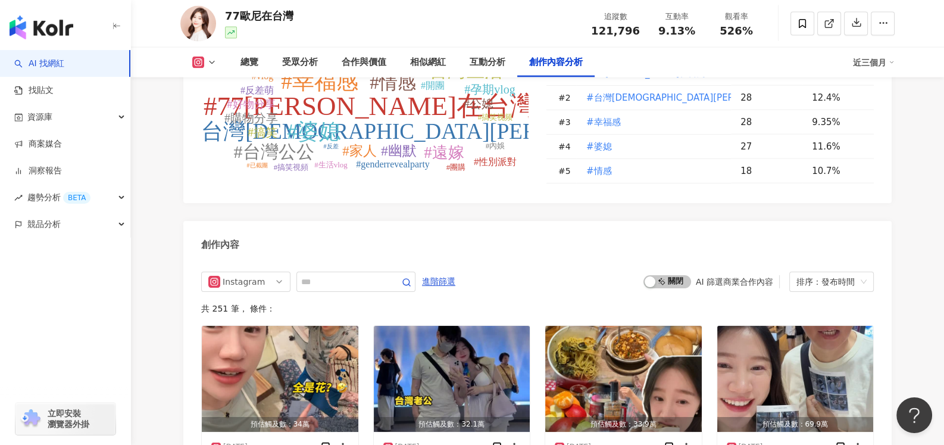
scroll to position [3375, 0]
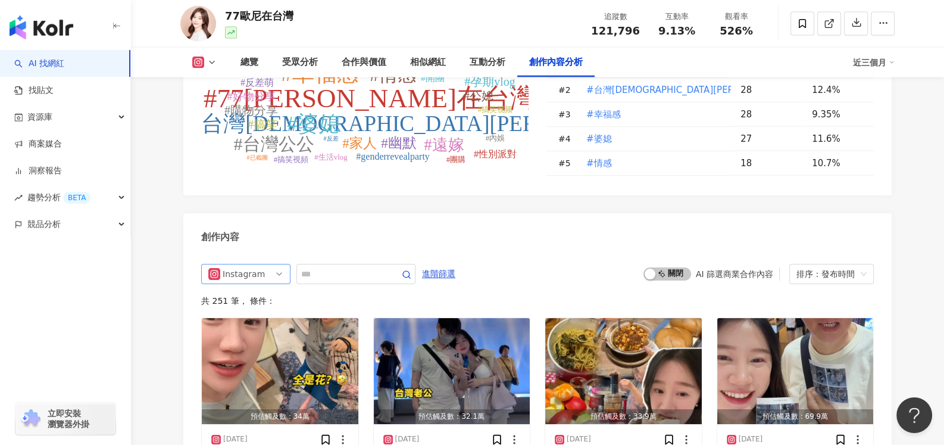
click at [286, 280] on div "Instagram all ig 不分平台 Instagram tiktok-icon TikTok" at bounding box center [245, 274] width 89 height 20
click at [259, 300] on div "不分平台" at bounding box center [244, 298] width 39 height 13
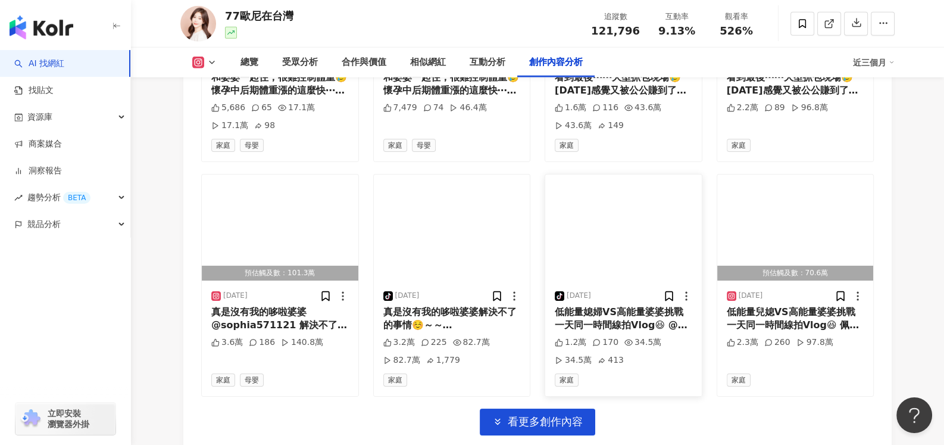
scroll to position [3995, 0]
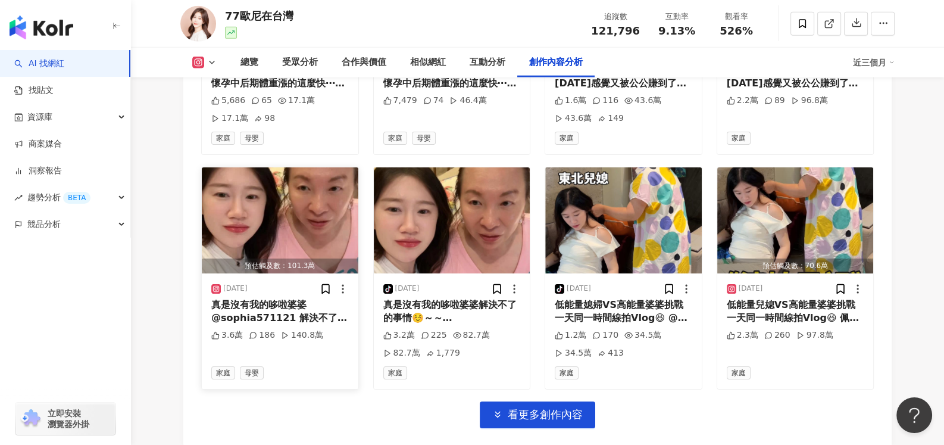
click at [254, 325] on div "真是沒有我的哆啦婆婆 @sophia571121 解決不了的事情☺️～～ #77歐尼在台灣 #婆媳 #台灣婆婆sophia #幸福感 #情感 #遠嫁 #台灣生…" at bounding box center [280, 311] width 138 height 27
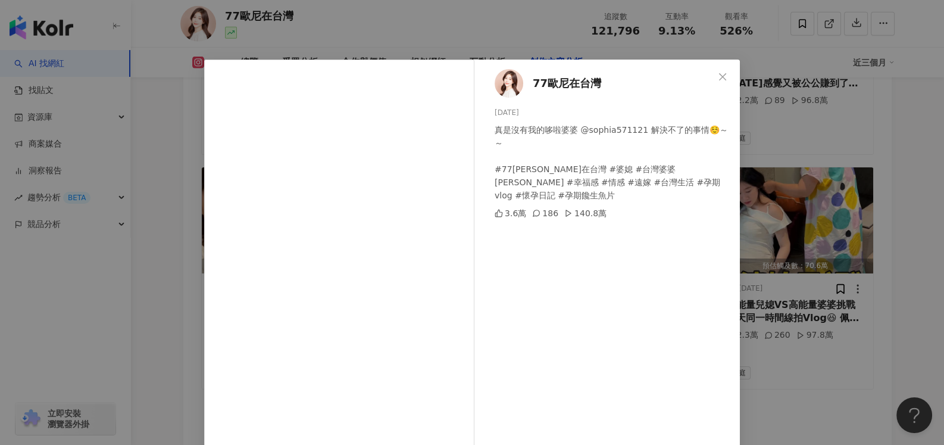
scroll to position [0, 0]
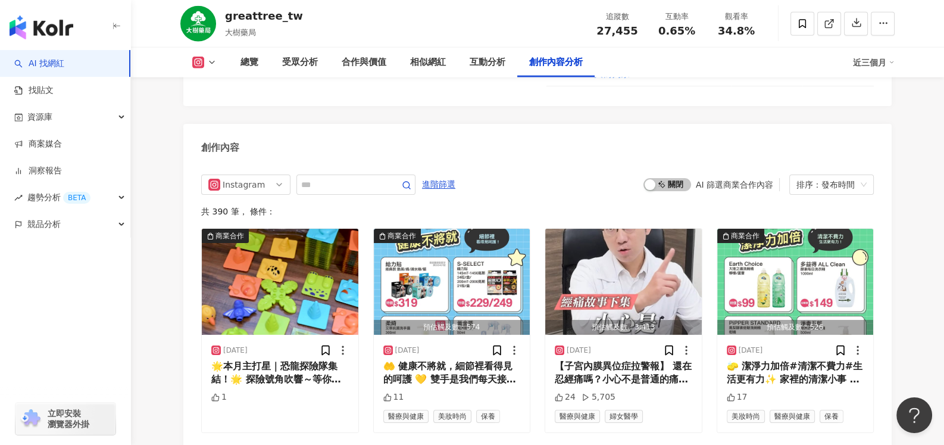
scroll to position [3632, 0]
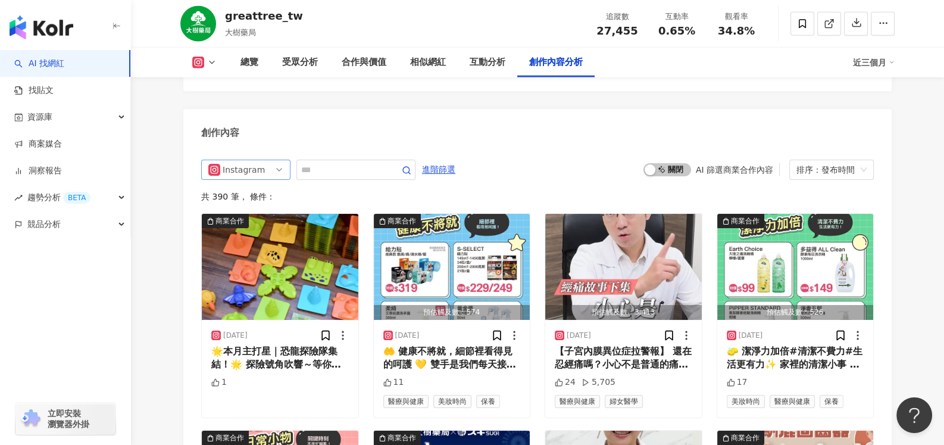
click at [268, 178] on span "Instagram" at bounding box center [245, 169] width 75 height 19
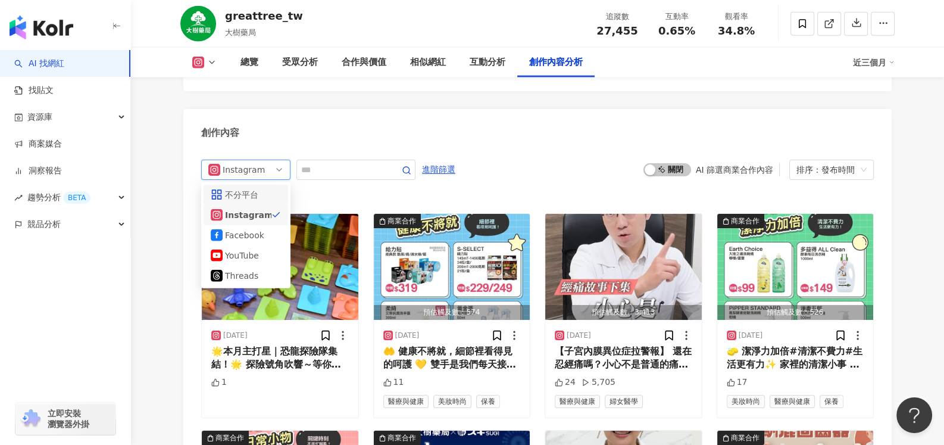
click at [256, 201] on div "不分平台" at bounding box center [244, 194] width 39 height 13
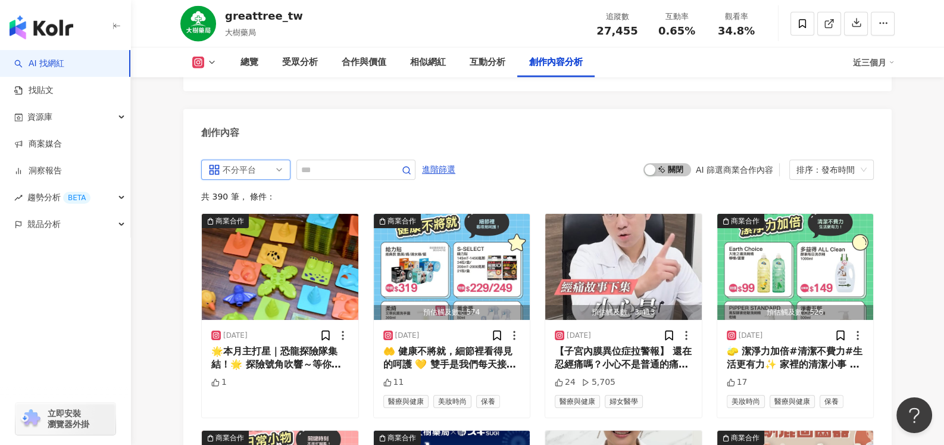
scroll to position [3671, 0]
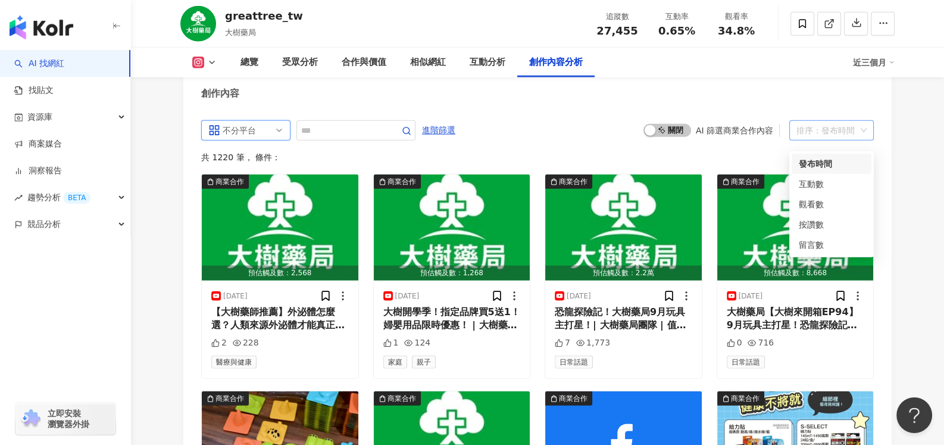
click at [847, 138] on div "排序：發布時間" at bounding box center [827, 130] width 60 height 19
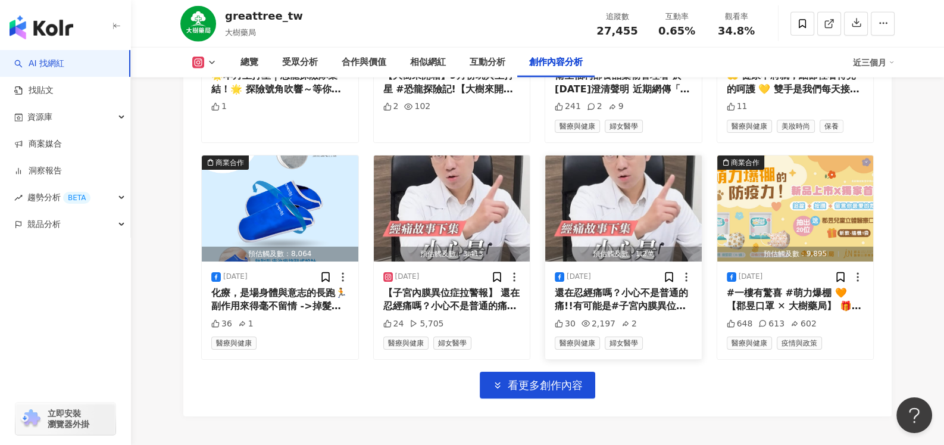
scroll to position [4148, 0]
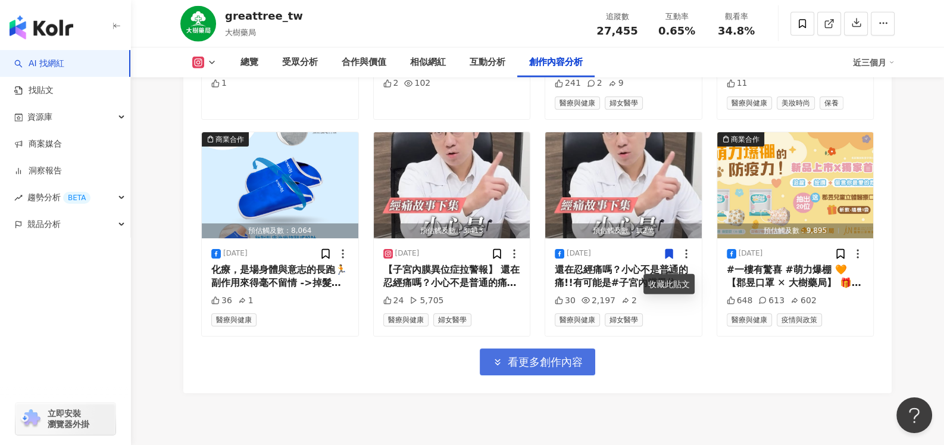
click at [538, 369] on span "看更多創作內容" at bounding box center [545, 361] width 75 height 13
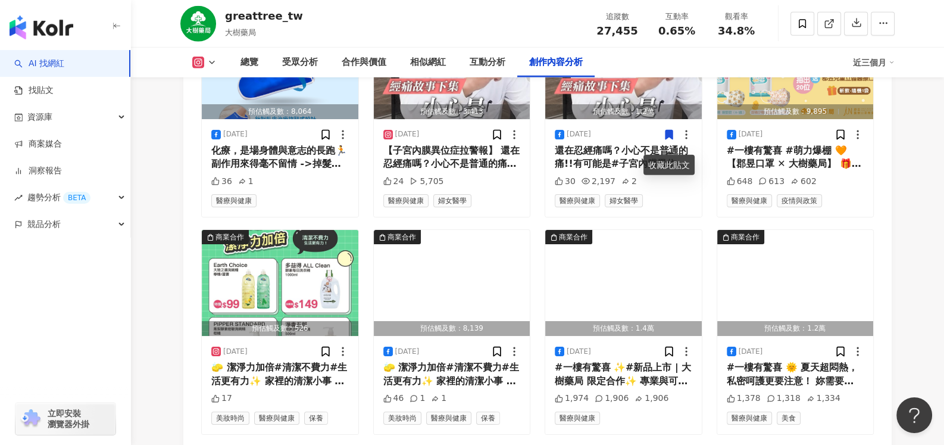
scroll to position [4326, 0]
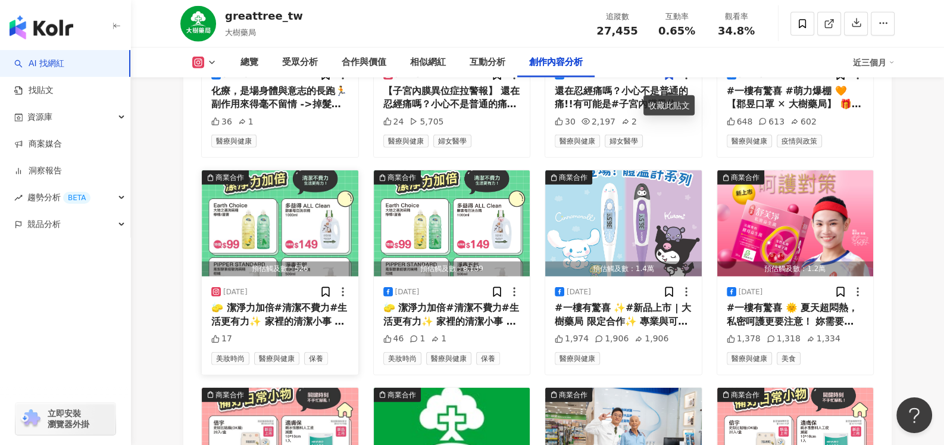
click at [292, 306] on div "2025/8/27 🧽 潔淨力加倍#清潔不費力#生活更有力✨ 家裡的清潔小事 交給好用又安心的清潔好幫手， 洗碗、洗衣、手洗衣物 全方位守護家人的日常💚 #E…" at bounding box center [280, 325] width 157 height 98
click at [283, 315] on div "🧽 潔淨力加倍#清潔不費力#生活更有力✨ 家裡的清潔小事 交給好用又安心的清潔好幫手， 洗碗、洗衣、手洗衣物 全方位守護家人的日常💚 #EarthChoice…" at bounding box center [280, 314] width 138 height 27
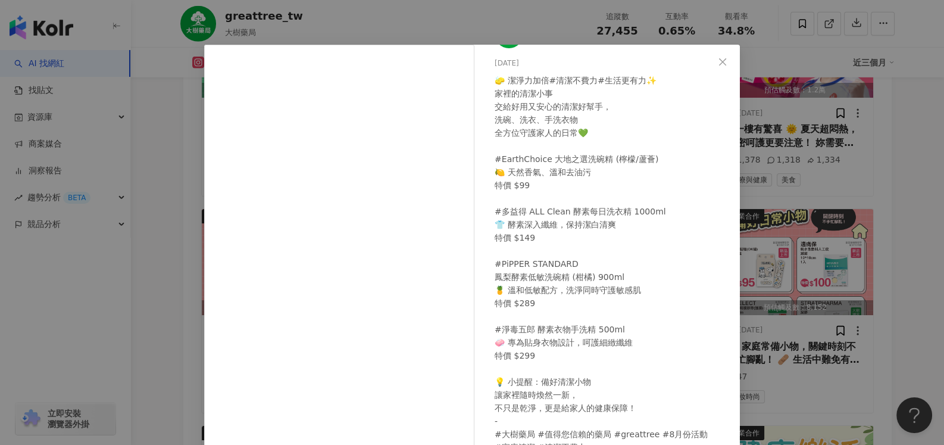
scroll to position [0, 0]
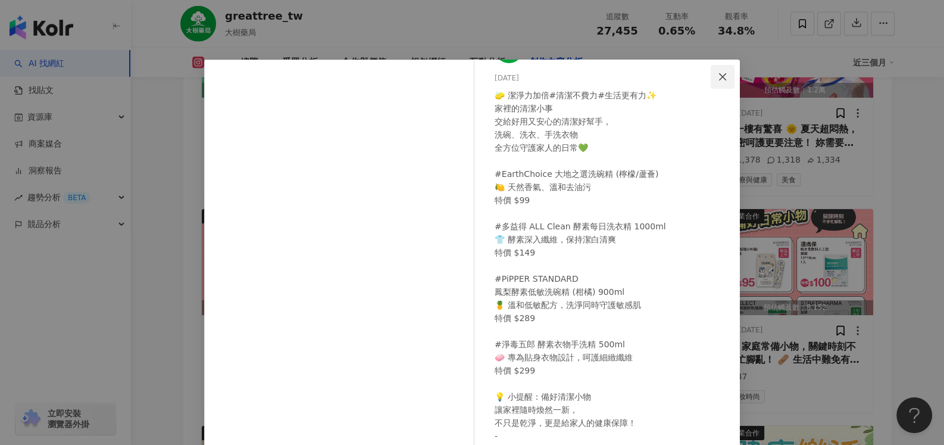
click at [720, 74] on icon "close" at bounding box center [722, 76] width 7 height 7
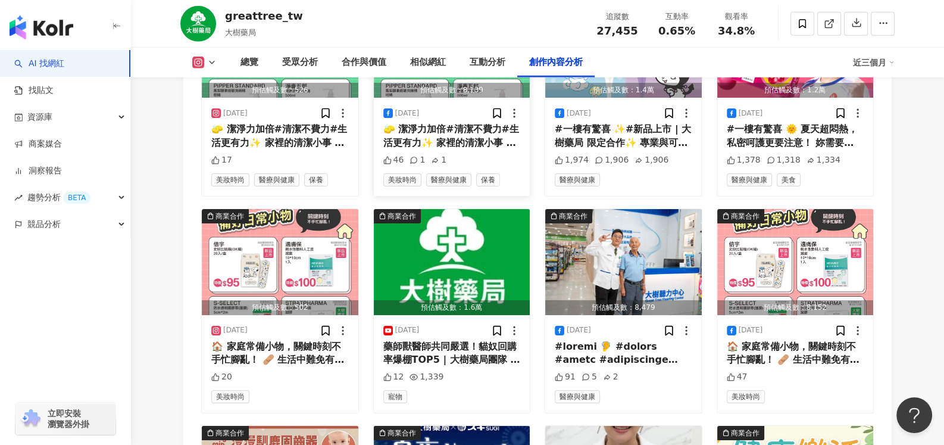
click at [458, 142] on div "🧽 潔淨力加倍#清潔不費力#生活更有力✨ 家裡的清潔小事 交給好用又安心的清潔好幫手， 洗碗、洗衣、手洗衣物 全方位守護家人的日常💚 #EarthChoice…" at bounding box center [452, 136] width 138 height 27
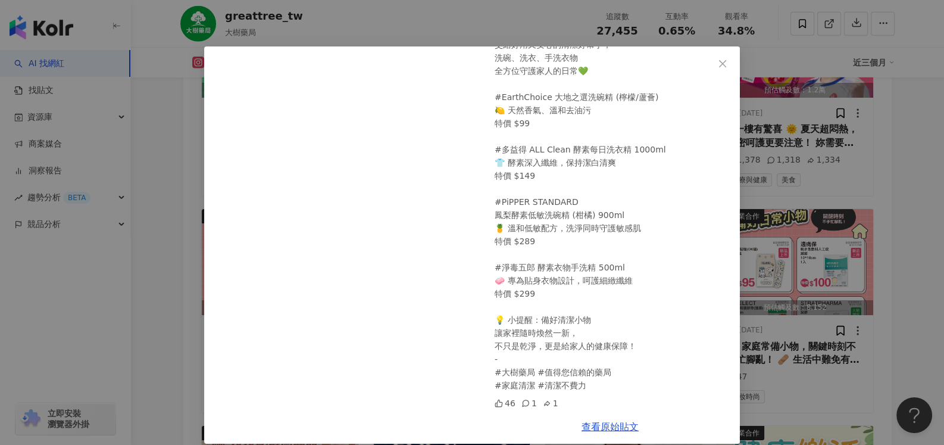
scroll to position [26, 0]
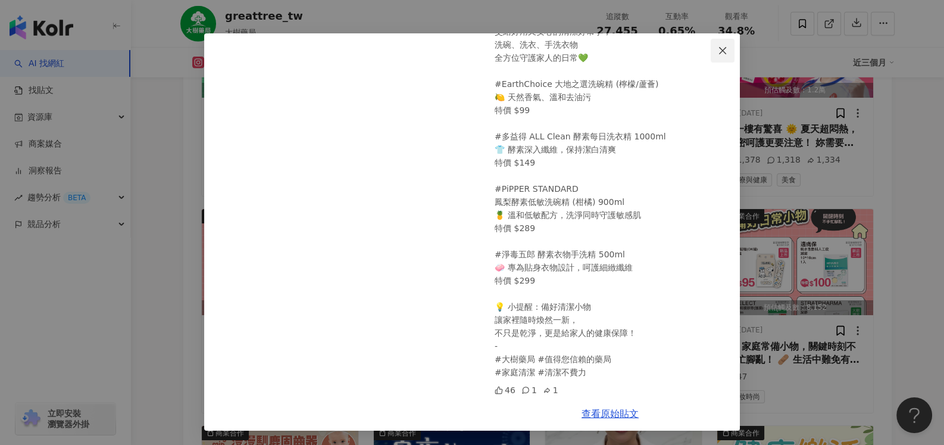
click at [718, 47] on icon "close" at bounding box center [723, 51] width 10 height 10
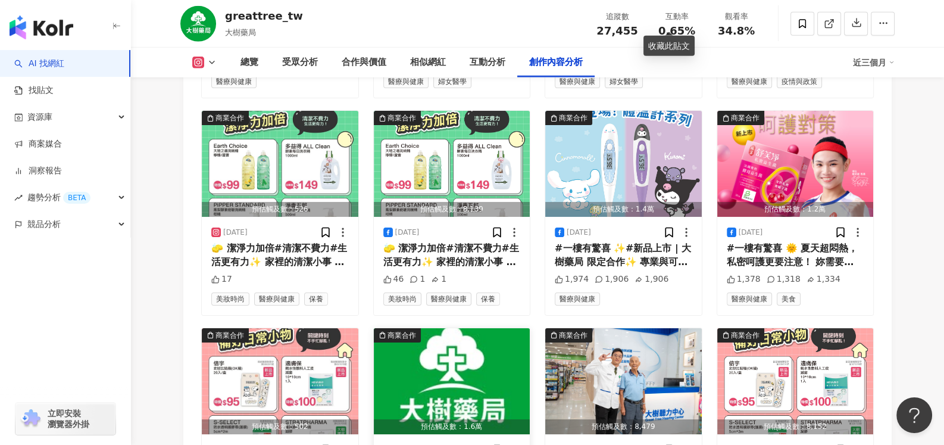
scroll to position [4326, 0]
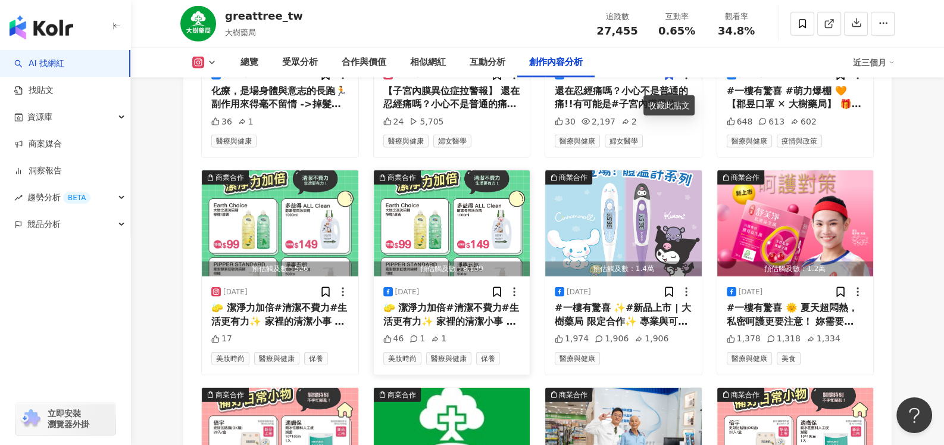
click at [454, 317] on div "🧽 潔淨力加倍#清潔不費力#生活更有力✨ 家裡的清潔小事 交給好用又安心的清潔好幫手， 洗碗、洗衣、手洗衣物 全方位守護家人的日常💚 #EarthChoice…" at bounding box center [452, 314] width 138 height 27
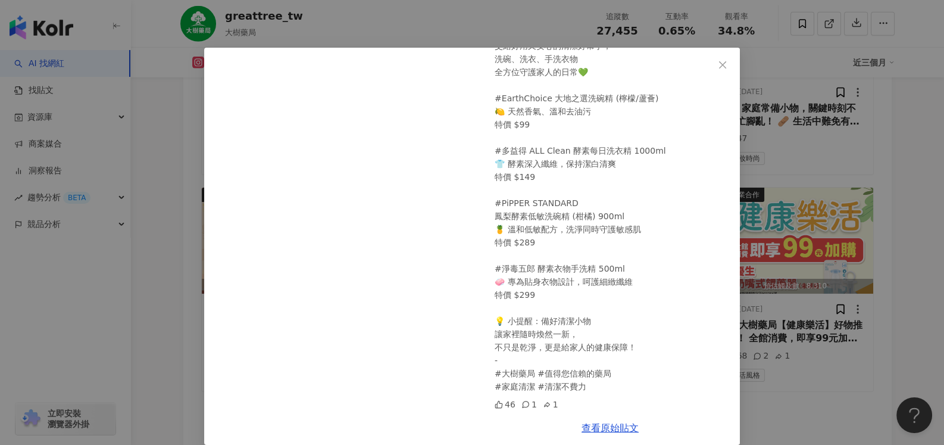
scroll to position [0, 0]
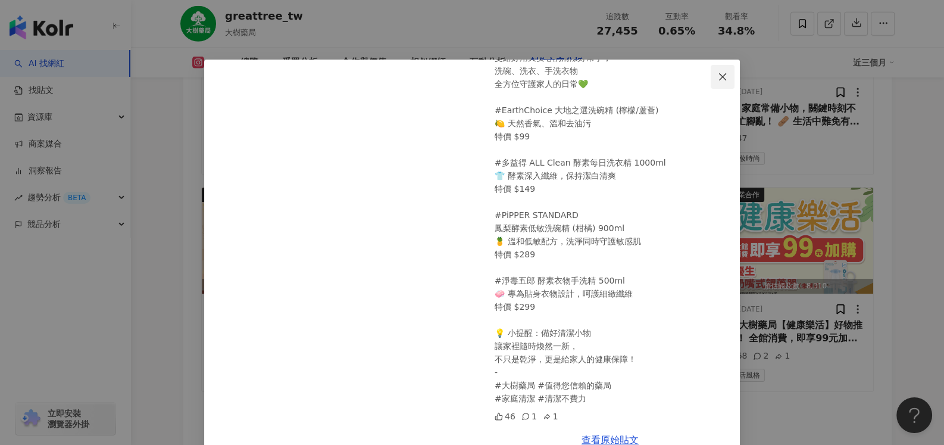
click at [718, 77] on icon "close" at bounding box center [723, 77] width 10 height 10
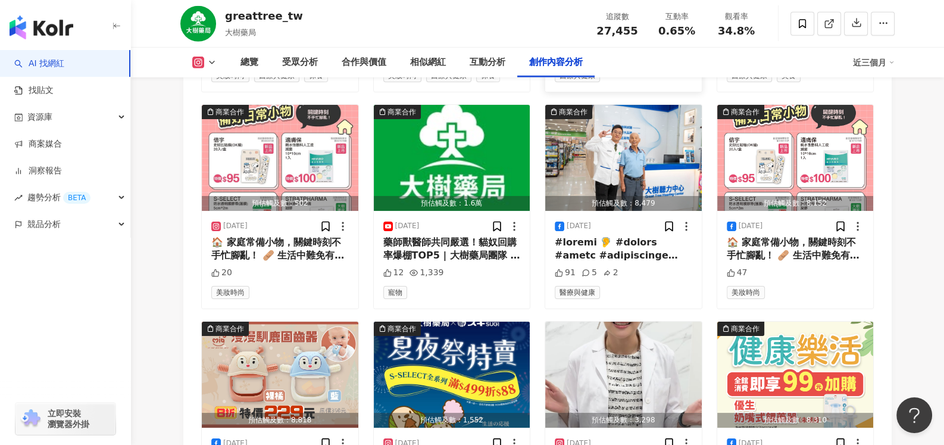
scroll to position [4445, 0]
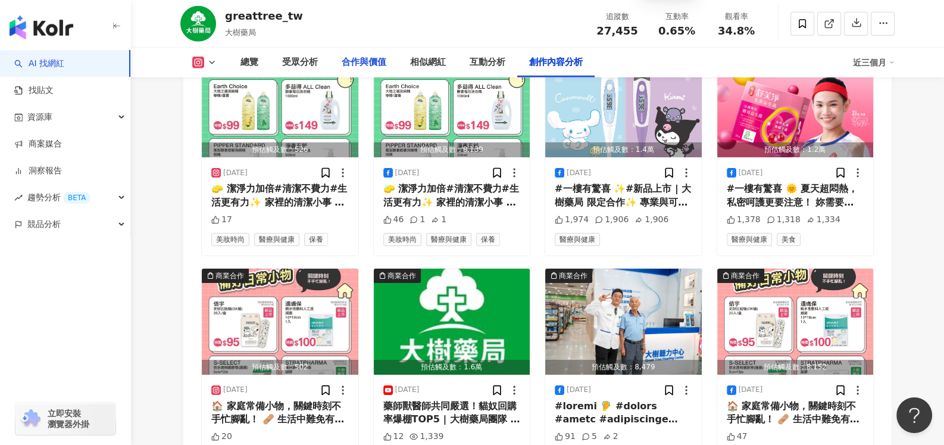
click at [372, 63] on div "合作與價值" at bounding box center [364, 62] width 45 height 14
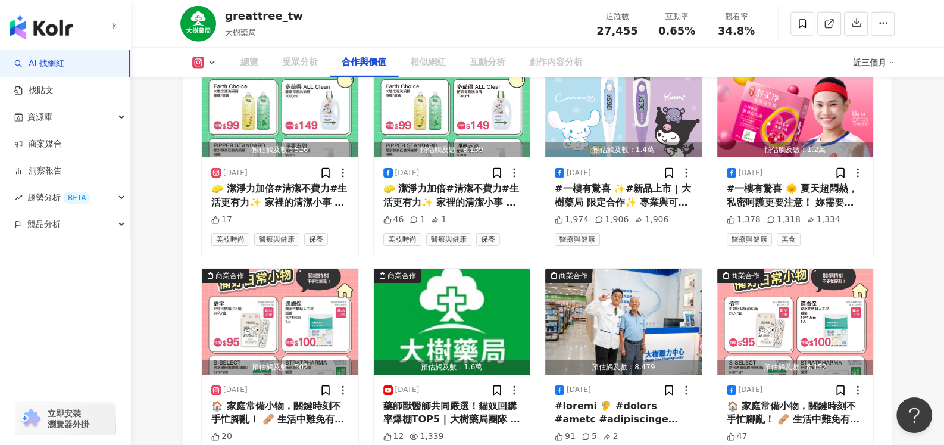
scroll to position [1625, 0]
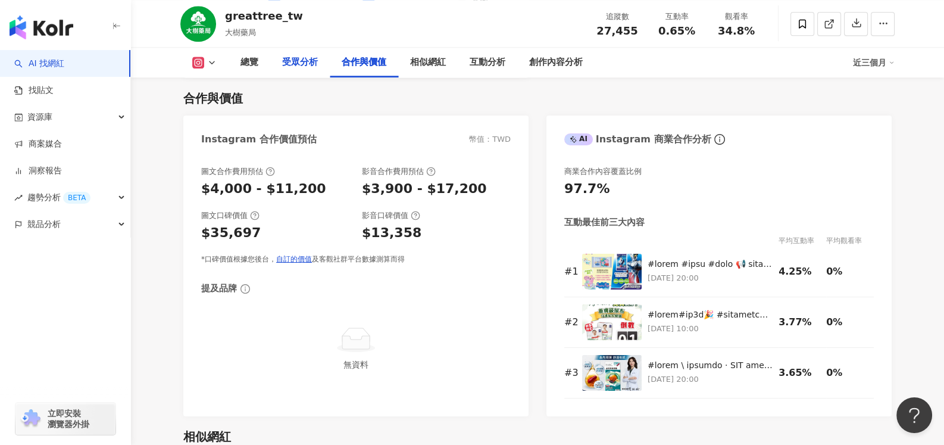
click at [283, 63] on div "受眾分析" at bounding box center [300, 62] width 36 height 14
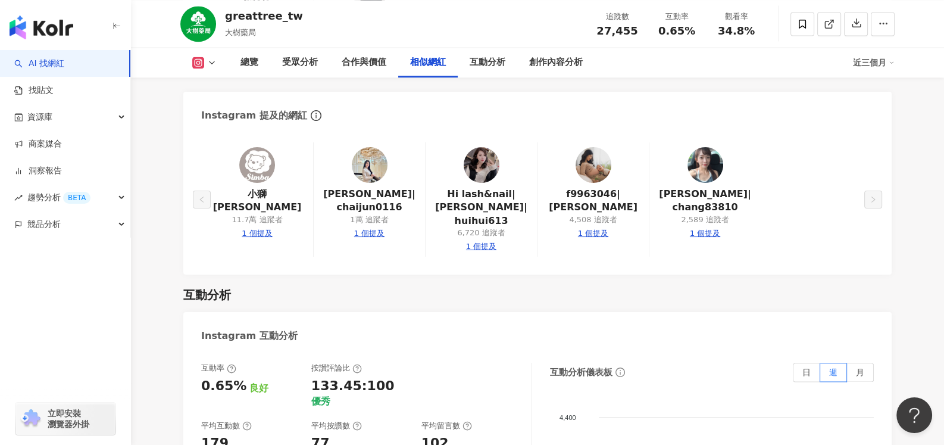
scroll to position [2339, 0]
